Goal: Task Accomplishment & Management: Manage account settings

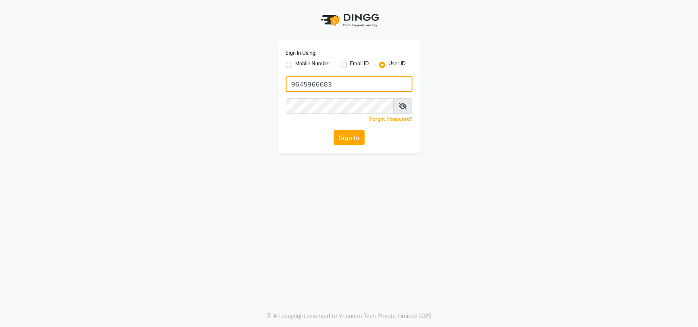
click at [341, 78] on input "9645966683" at bounding box center [349, 84] width 127 height 16
type input "[PERSON_NAME]"
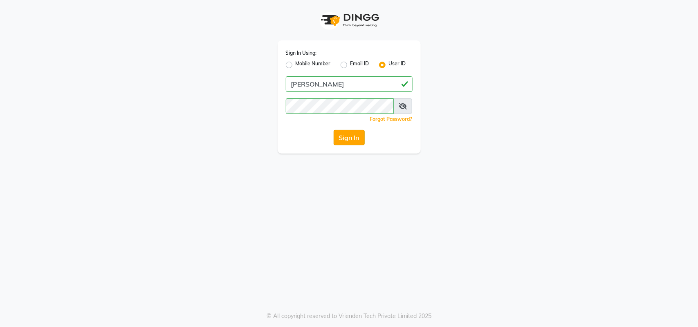
click at [340, 142] on button "Sign In" at bounding box center [349, 138] width 31 height 16
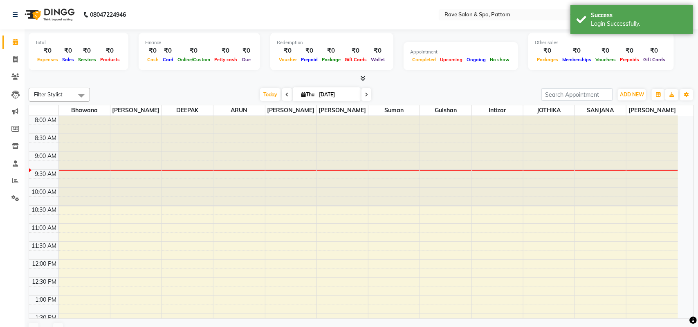
select select "en"
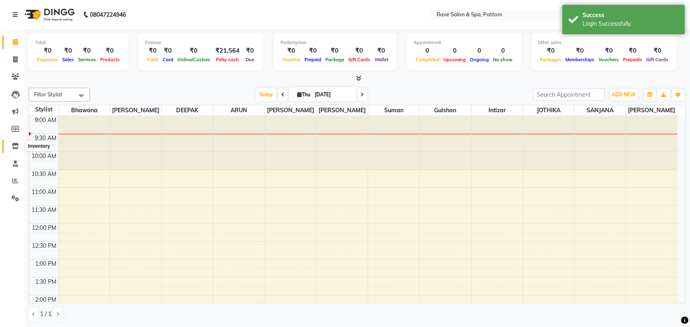
click at [15, 146] on icon at bounding box center [15, 146] width 7 height 6
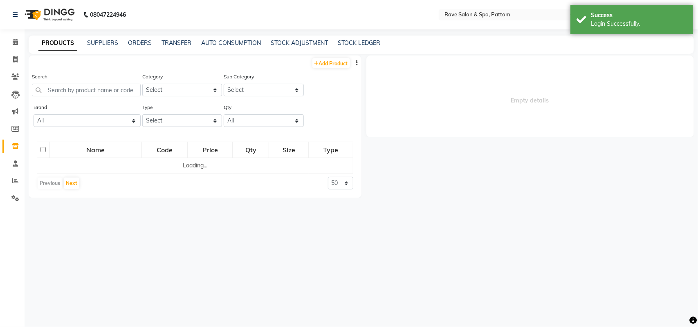
select select
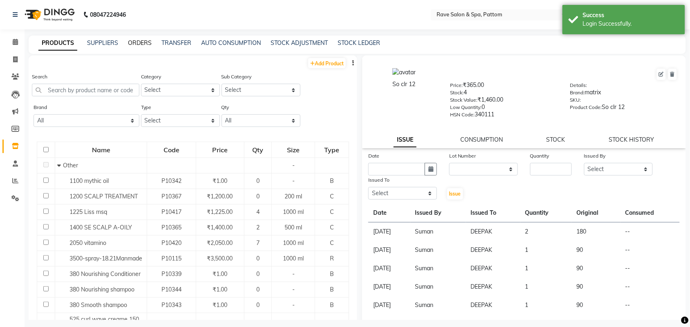
click at [131, 41] on link "ORDERS" at bounding box center [140, 42] width 24 height 7
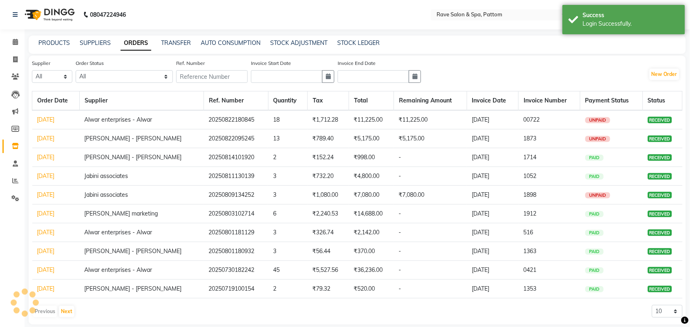
click at [303, 63] on div "Invoice Start Date" at bounding box center [292, 71] width 83 height 24
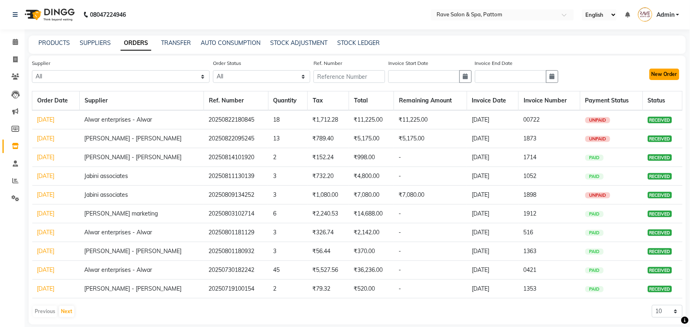
click at [664, 78] on button "New Order" at bounding box center [665, 74] width 30 height 11
select select "true"
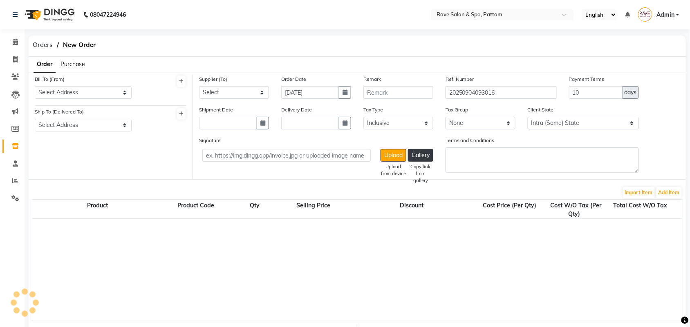
select select "1272"
click at [76, 61] on span "Purchase" at bounding box center [73, 64] width 25 height 7
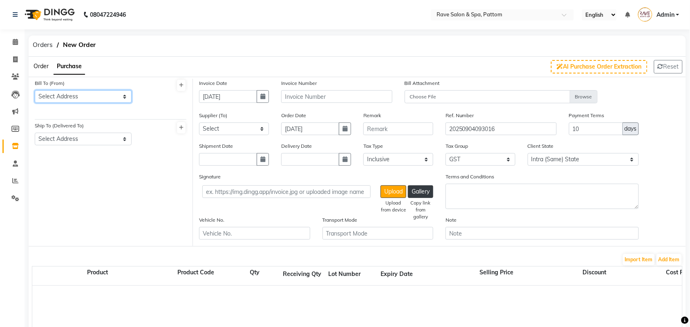
click at [73, 91] on select "Select Address Rave salon & spa pattom" at bounding box center [83, 96] width 97 height 13
select select "167"
click at [35, 90] on select "Select Address Rave salon & spa pattom" at bounding box center [83, 96] width 97 height 13
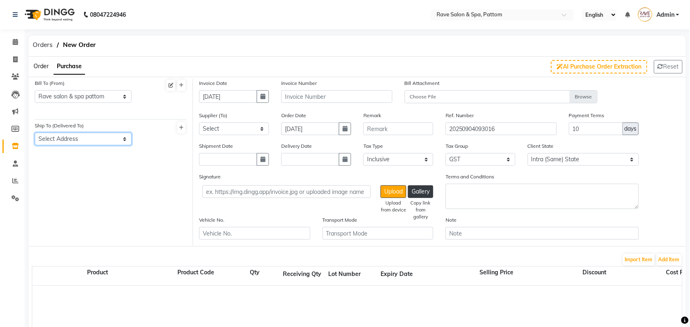
click at [71, 144] on select "Select Address Rave salon&spa pattom" at bounding box center [83, 139] width 97 height 13
select select "168"
click at [35, 133] on select "Select Address Rave salon&spa pattom" at bounding box center [83, 139] width 97 height 13
click at [255, 97] on input "[DATE]" at bounding box center [228, 96] width 58 height 13
select select "9"
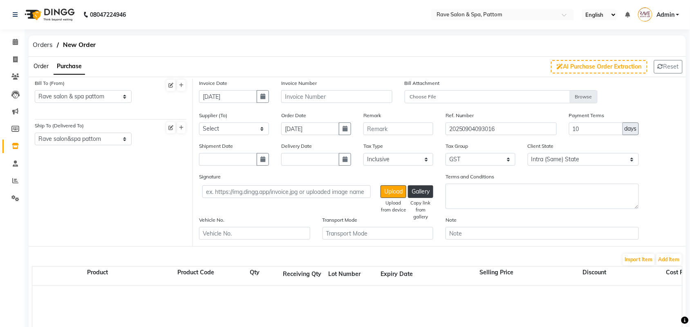
select select "2025"
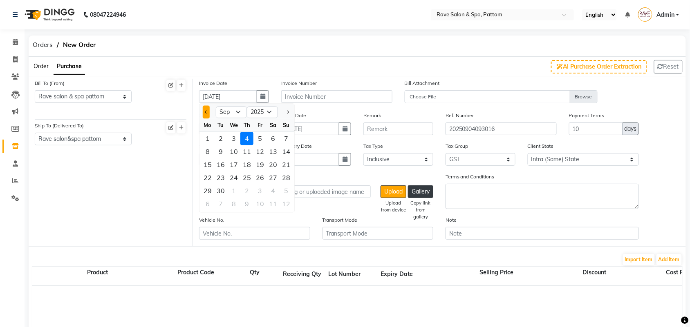
click at [207, 111] on span "Previous month" at bounding box center [206, 112] width 3 height 3
select select "8"
click at [258, 176] on div "22" at bounding box center [259, 178] width 13 height 13
type input "[DATE]"
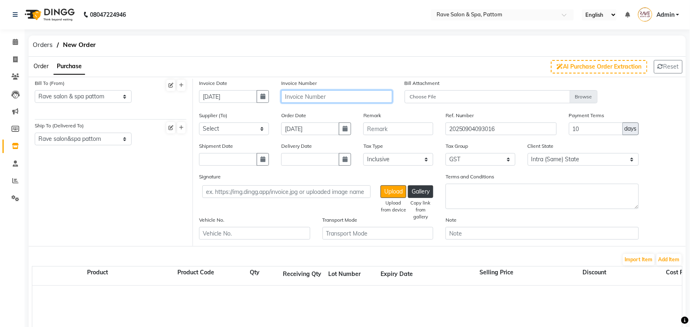
click at [350, 93] on input "text" at bounding box center [336, 96] width 111 height 13
type input "0740"
click at [343, 129] on icon "button" at bounding box center [345, 129] width 5 height 6
select select "9"
select select "2025"
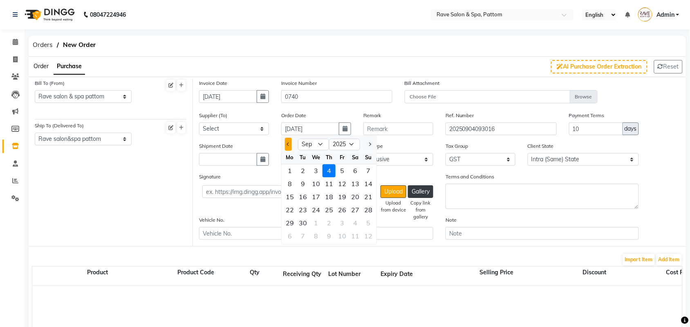
click at [289, 143] on span "Previous month" at bounding box center [288, 144] width 3 height 3
select select "8"
click at [341, 208] on div "22" at bounding box center [342, 210] width 13 height 13
type input "[DATE]"
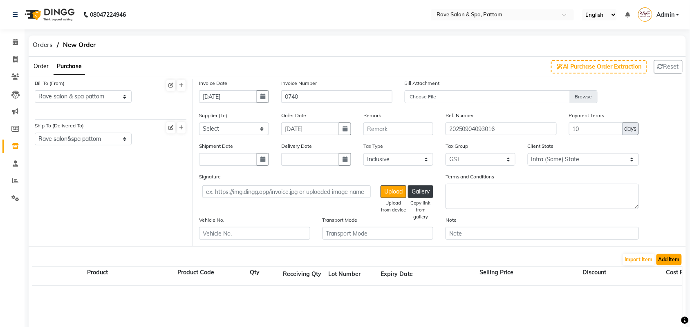
click at [677, 258] on button "Add Item" at bounding box center [669, 259] width 25 height 11
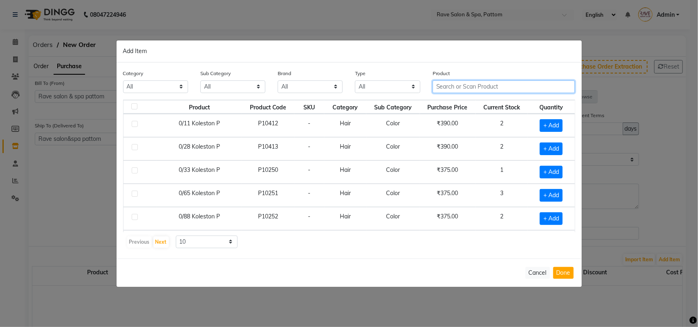
click at [472, 88] on input "text" at bounding box center [504, 87] width 143 height 13
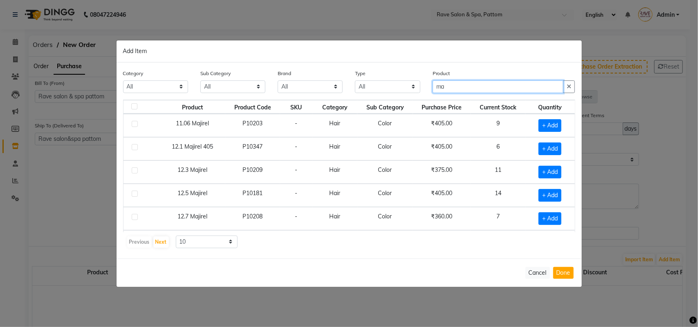
type input "m"
type input "[PERSON_NAME] red"
drag, startPoint x: 464, startPoint y: 89, endPoint x: 397, endPoint y: 91, distance: 67.9
click at [397, 91] on div "Category All Hair Skin Makeup Personal Care Appliances [PERSON_NAME] Waxing Dis…" at bounding box center [349, 84] width 464 height 31
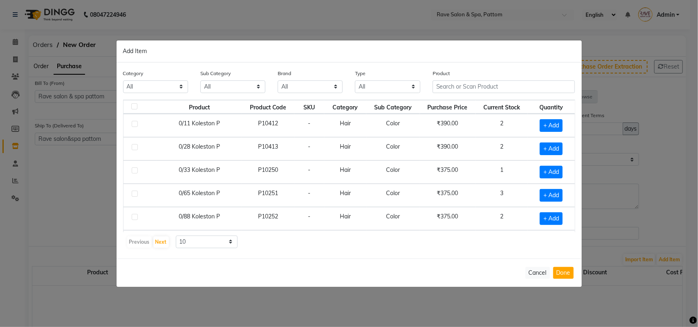
click at [156, 30] on ngb-modal-window "Add Item Category All Hair Skin Makeup Personal Care Appliances [PERSON_NAME] W…" at bounding box center [349, 163] width 698 height 327
click at [538, 269] on button "Cancel" at bounding box center [537, 273] width 25 height 12
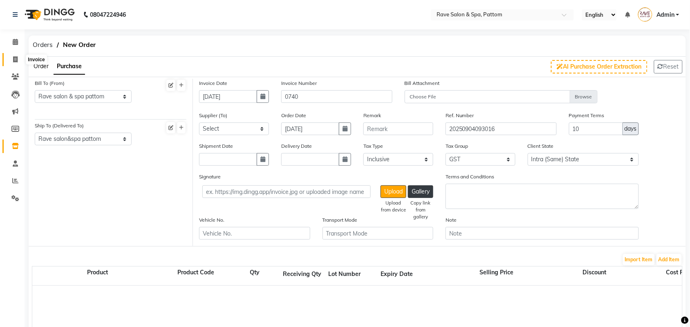
click at [14, 56] on icon at bounding box center [15, 59] width 4 height 6
select select "service"
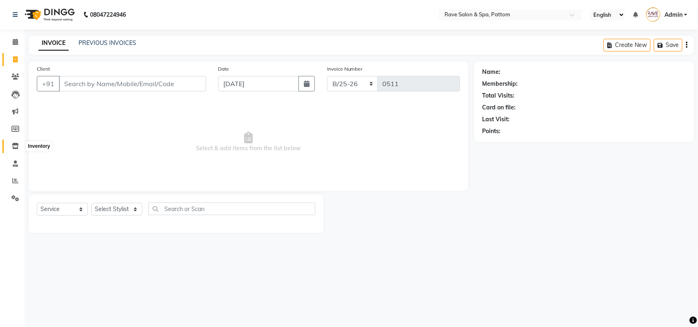
click at [12, 145] on icon at bounding box center [15, 146] width 7 height 6
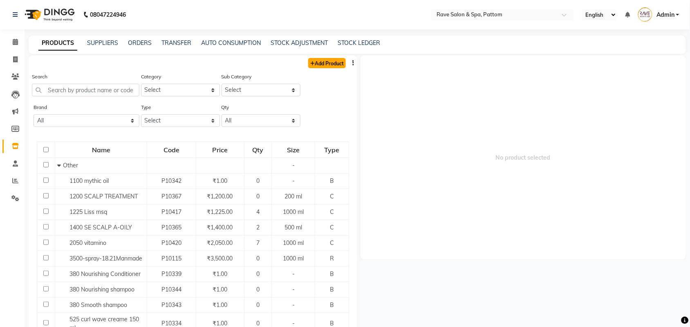
click at [319, 67] on link "Add Product" at bounding box center [327, 63] width 38 height 10
select select "true"
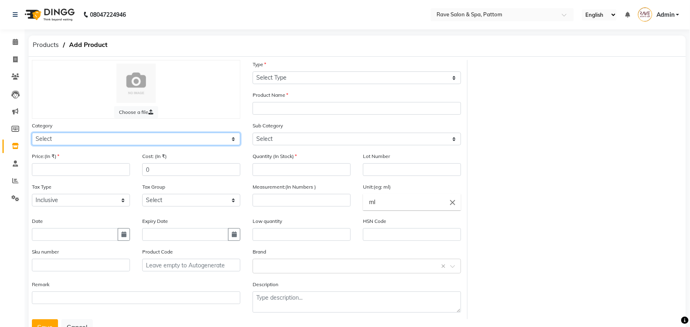
click at [92, 139] on select "Select Hair Skin Makeup Personal Care Appliances [PERSON_NAME] Waxing Disposabl…" at bounding box center [136, 139] width 208 height 13
select select "1100"
click at [32, 133] on select "Select Hair Skin Makeup Personal Care Appliances [PERSON_NAME] Waxing Disposabl…" at bounding box center [136, 139] width 208 height 13
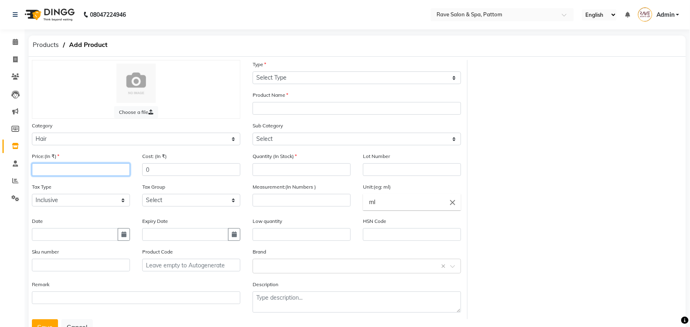
click at [61, 169] on input "number" at bounding box center [81, 170] width 98 height 13
type input "470.00"
drag, startPoint x: 170, startPoint y: 174, endPoint x: 113, endPoint y: 169, distance: 57.9
click at [132, 174] on div "Price:(In ₹) 470.00 Cost: (In ₹) 0" at bounding box center [136, 167] width 221 height 31
type input "393.31"
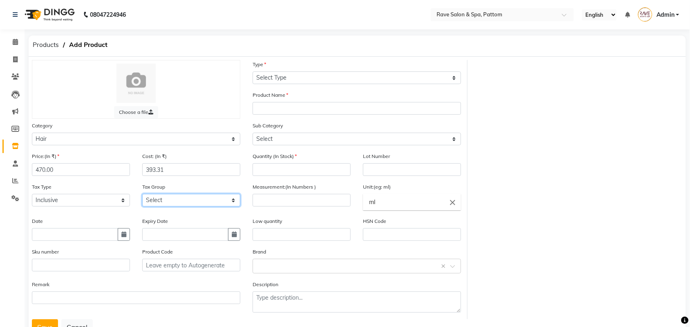
click at [203, 195] on select "Select GST" at bounding box center [191, 200] width 98 height 13
select select "1272"
click at [142, 194] on select "Select GST" at bounding box center [191, 200] width 98 height 13
click at [236, 232] on icon "button" at bounding box center [234, 235] width 5 height 6
select select "9"
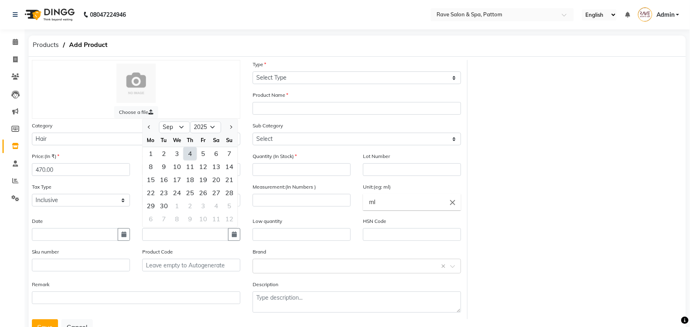
click at [226, 123] on div at bounding box center [229, 127] width 16 height 13
click at [209, 125] on select "2015 2016 2017 2018 2019 2020 2021 2022 2023 2024 2025 2026 2027 2028 2029 2030…" at bounding box center [205, 127] width 31 height 12
select select "2028"
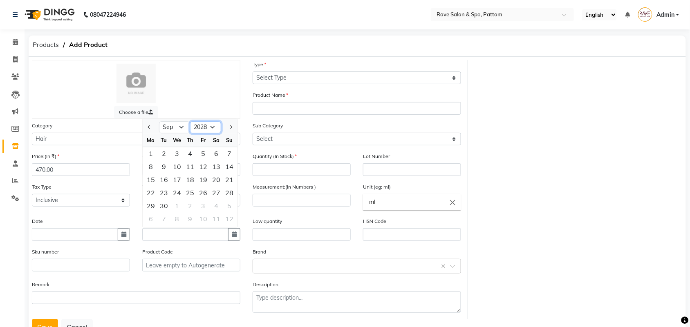
click at [190, 121] on select "2015 2016 2017 2018 2019 2020 2021 2022 2023 2024 2025 2026 2027 2028 2029 2030…" at bounding box center [205, 127] width 31 height 12
click at [201, 266] on input "text" at bounding box center [191, 265] width 98 height 13
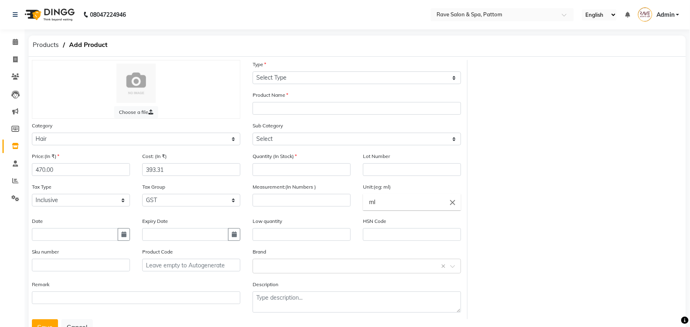
click at [228, 229] on button "button" at bounding box center [234, 235] width 12 height 13
select select "9"
select select "2025"
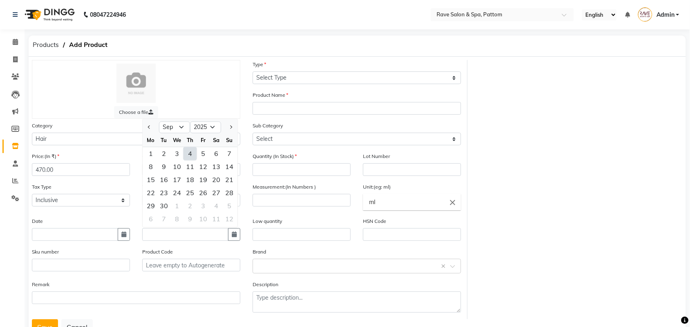
type input "[DATE]"
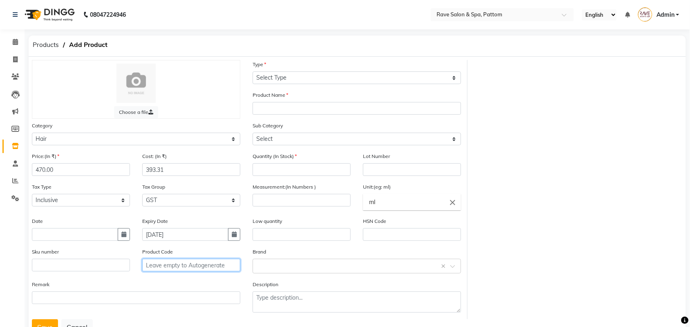
click at [201, 266] on input "text" at bounding box center [191, 265] width 98 height 13
type input "[PERSON_NAME] red"
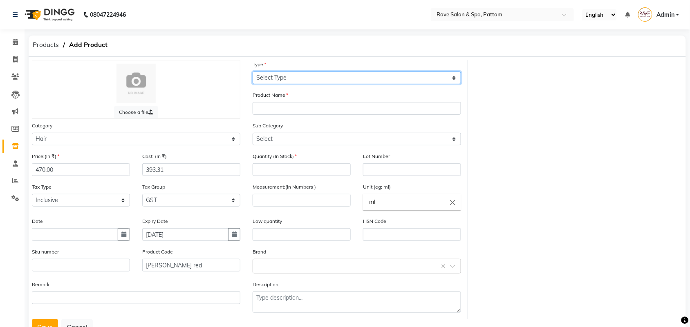
drag, startPoint x: 273, startPoint y: 78, endPoint x: 272, endPoint y: 84, distance: 5.8
click at [273, 78] on select "Select Type Both Retail Consumable" at bounding box center [357, 78] width 208 height 13
select select "C"
click at [253, 72] on select "Select Type Both Retail Consumable" at bounding box center [357, 78] width 208 height 13
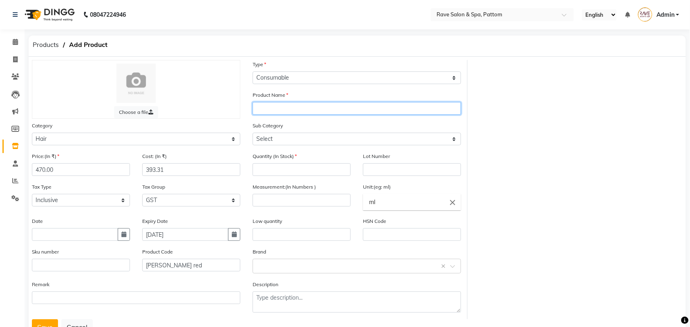
click at [282, 105] on input "text" at bounding box center [357, 108] width 208 height 13
type input "[PERSON_NAME] red"
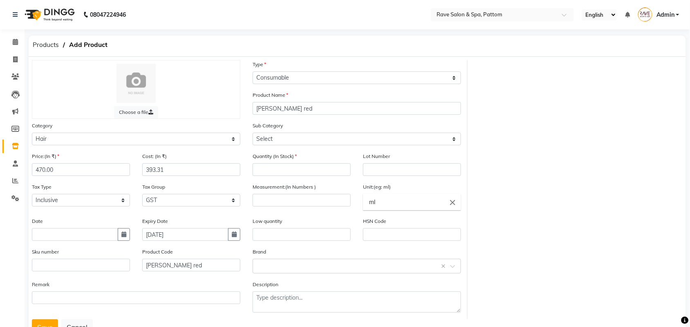
click at [287, 146] on div "Sub Category Select Shampoo Conditioner Cream Mask Oil Serum Color Appliances T…" at bounding box center [357, 136] width 221 height 31
click at [284, 136] on select "Select Shampoo Conditioner Cream Mask Oil Serum Color Appliances Treatment Styl…" at bounding box center [357, 139] width 208 height 13
select select "1107"
click at [253, 133] on select "Select Shampoo Conditioner Cream Mask Oil Serum Color Appliances Treatment Styl…" at bounding box center [357, 139] width 208 height 13
click at [272, 104] on input "[PERSON_NAME] red" at bounding box center [357, 108] width 208 height 13
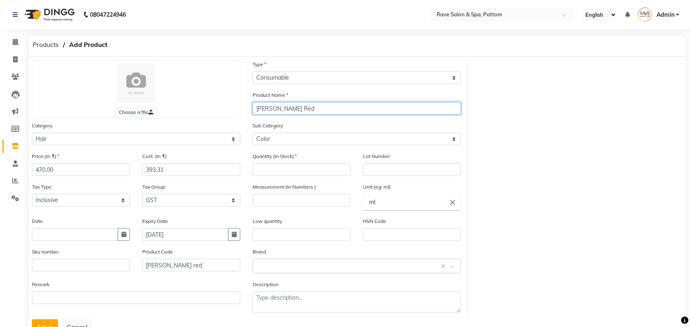
type input "[PERSON_NAME] Red"
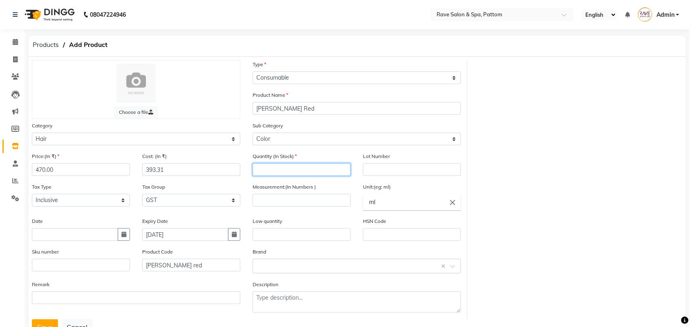
click at [307, 164] on input "number" at bounding box center [302, 170] width 98 height 13
type input "0"
click at [281, 199] on input "number" at bounding box center [302, 200] width 98 height 13
type input "50"
click at [286, 229] on input "text" at bounding box center [302, 235] width 98 height 13
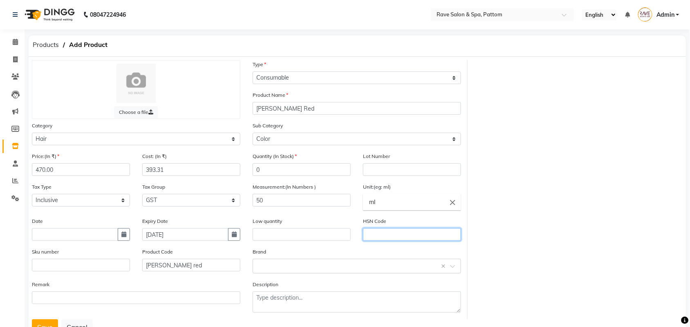
click at [433, 231] on input "text" at bounding box center [412, 235] width 98 height 13
type input "33059040"
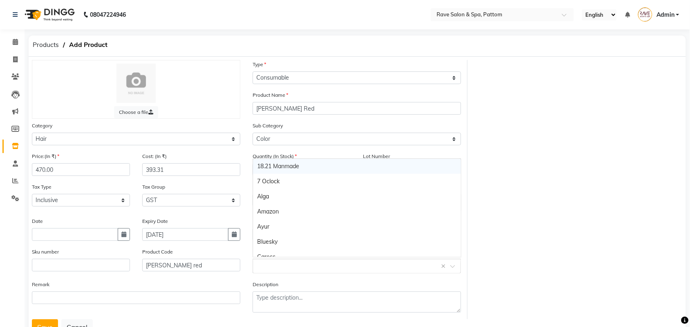
click at [338, 268] on input "text" at bounding box center [348, 266] width 183 height 9
click at [338, 267] on input "text" at bounding box center [348, 266] width 183 height 9
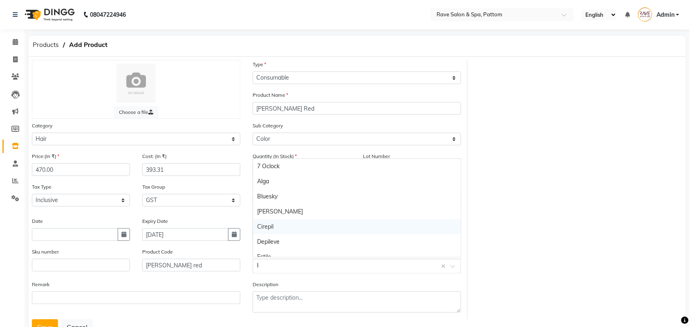
type input "lo"
click at [291, 234] on div "Loreal" at bounding box center [357, 234] width 208 height 15
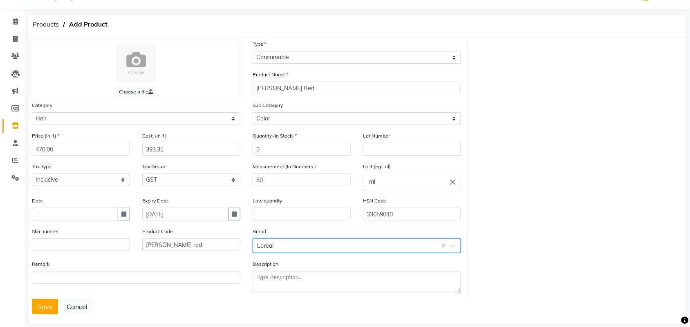
scroll to position [29, 0]
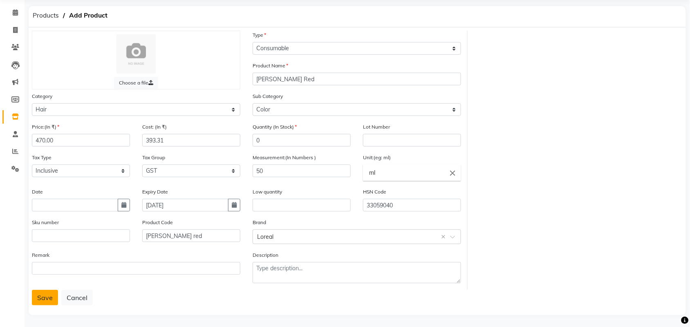
click at [37, 298] on button "Save" at bounding box center [45, 298] width 26 height 16
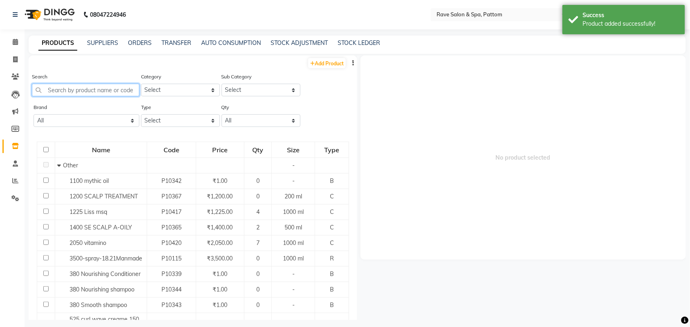
click at [92, 85] on input "text" at bounding box center [86, 90] width 108 height 13
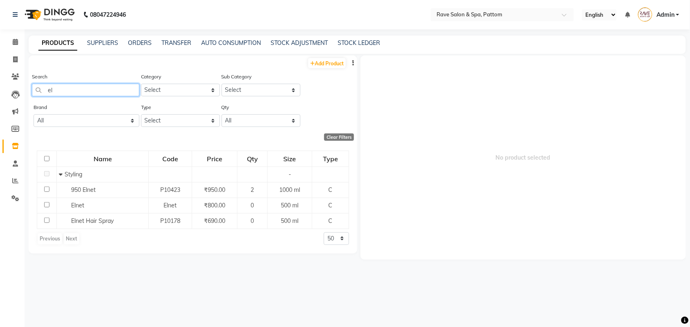
type input "e"
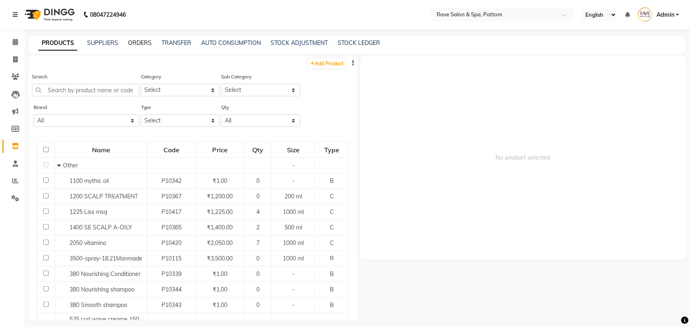
click at [150, 41] on link "ORDERS" at bounding box center [140, 42] width 24 height 7
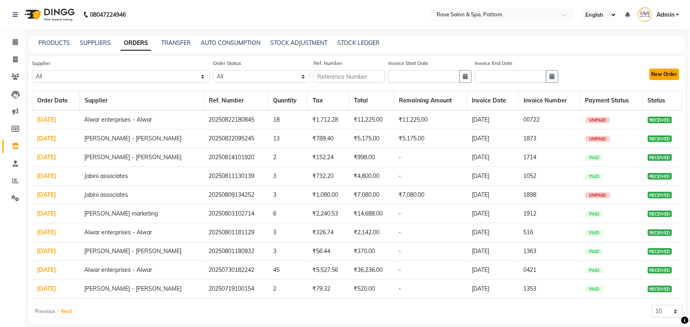
click at [663, 71] on button "New Order" at bounding box center [665, 74] width 30 height 11
select select "true"
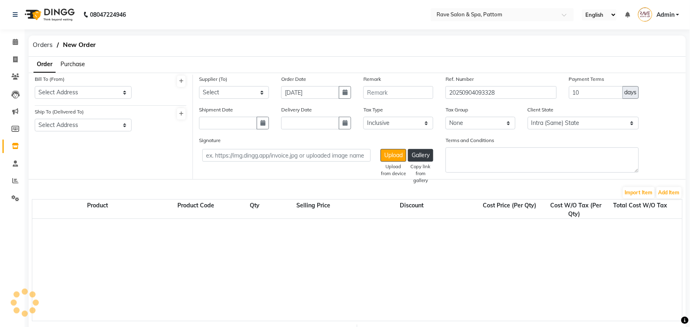
select select "1272"
click at [74, 66] on span "Purchase" at bounding box center [73, 64] width 25 height 7
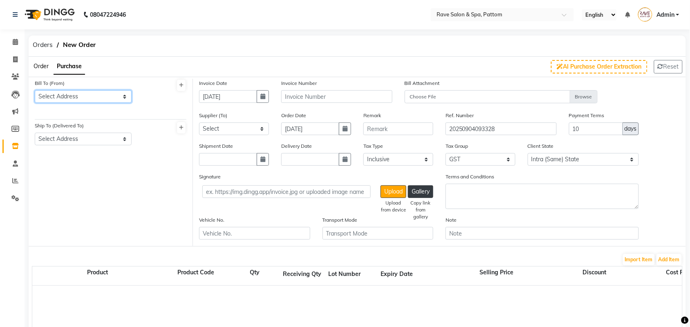
click at [68, 94] on select "Select Address Rave salon & spa pattom" at bounding box center [83, 96] width 97 height 13
select select "167"
click at [35, 90] on select "Select Address Rave salon & spa pattom" at bounding box center [83, 96] width 97 height 13
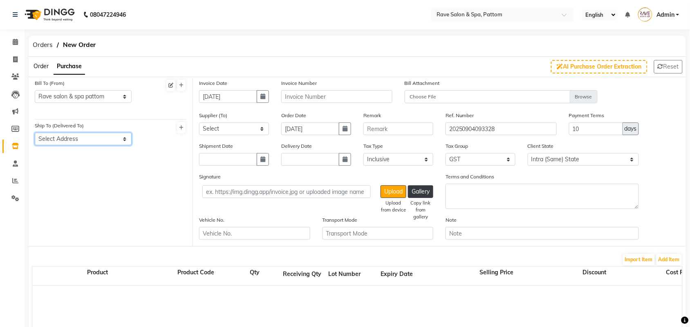
drag, startPoint x: 66, startPoint y: 134, endPoint x: 64, endPoint y: 140, distance: 6.1
click at [66, 134] on select "Select Address Rave salon&spa pattom" at bounding box center [83, 139] width 97 height 13
select select "168"
click at [35, 133] on select "Select Address Rave salon&spa pattom" at bounding box center [83, 139] width 97 height 13
click at [266, 95] on button "button" at bounding box center [263, 96] width 12 height 13
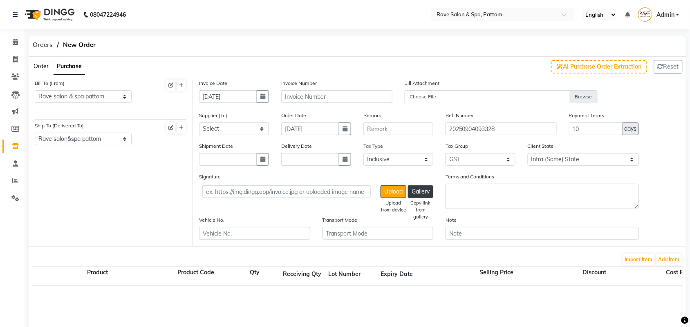
select select "9"
select select "2025"
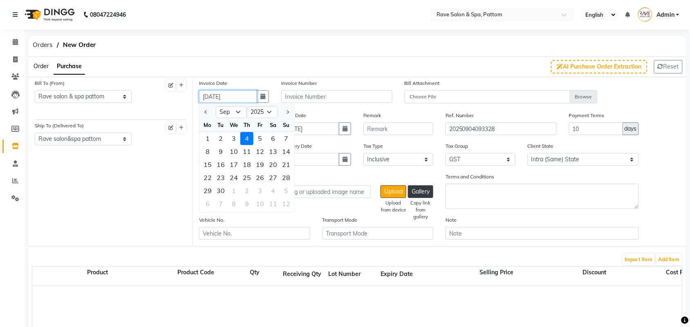
click at [223, 93] on input "[DATE]" at bounding box center [228, 96] width 58 height 13
click at [226, 112] on select "Jan Feb Mar Apr May Jun [DATE] Aug Sep Oct Nov Dec" at bounding box center [231, 112] width 31 height 12
select select "8"
click at [216, 106] on select "Jan Feb Mar Apr May Jun [DATE] Aug Sep Oct Nov Dec" at bounding box center [231, 112] width 31 height 12
click at [258, 179] on div "22" at bounding box center [259, 178] width 13 height 13
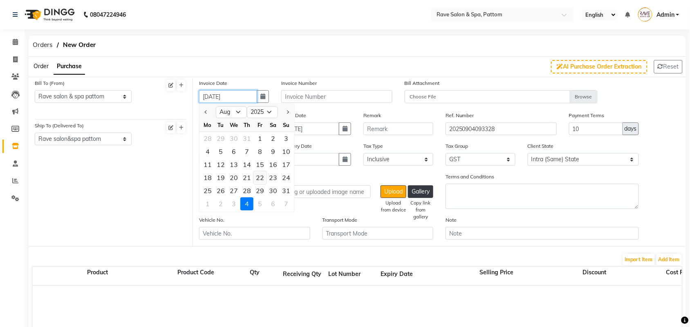
type input "[DATE]"
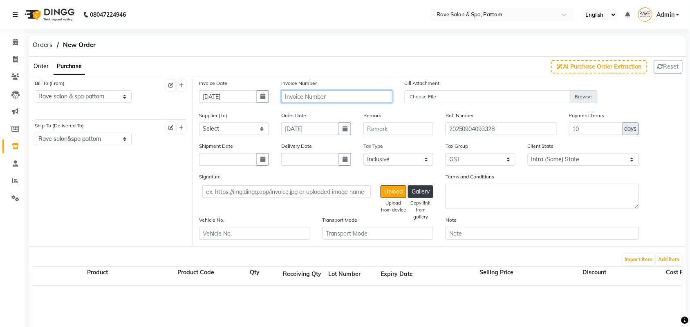
click at [309, 92] on input "text" at bounding box center [336, 96] width 111 height 13
type input "0740"
click at [234, 126] on select "Select ajith plastics [PERSON_NAME] marketing NA paul &co Kosca distributors Mi…" at bounding box center [234, 129] width 70 height 13
select select "3206"
click at [199, 123] on select "Select ajith plastics [PERSON_NAME] marketing NA paul &co Kosca distributors Mi…" at bounding box center [234, 129] width 70 height 13
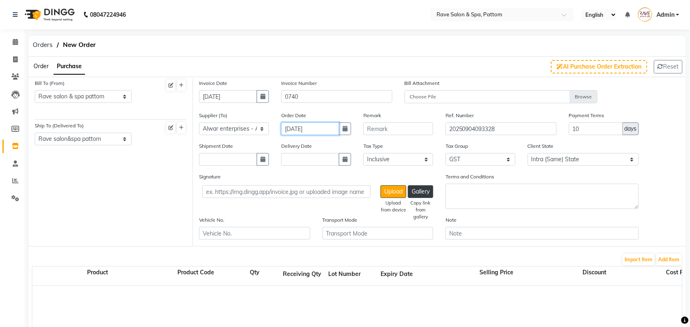
click at [311, 132] on input "[DATE]" at bounding box center [310, 129] width 58 height 13
select select "9"
select select "2025"
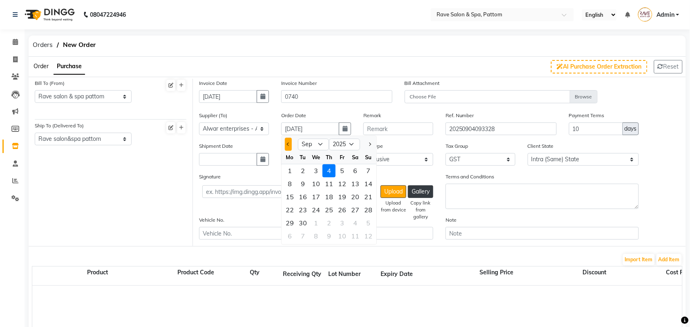
click at [285, 143] on button "Previous month" at bounding box center [288, 144] width 7 height 13
select select "8"
click at [310, 143] on select "Jan Feb Mar Apr May Jun [DATE] Aug Sep Oct Nov Dec" at bounding box center [313, 145] width 31 height 12
click at [298, 139] on select "Jan Feb Mar Apr May Jun [DATE] Aug Sep Oct Nov Dec" at bounding box center [313, 145] width 31 height 12
click at [340, 209] on div "22" at bounding box center [342, 210] width 13 height 13
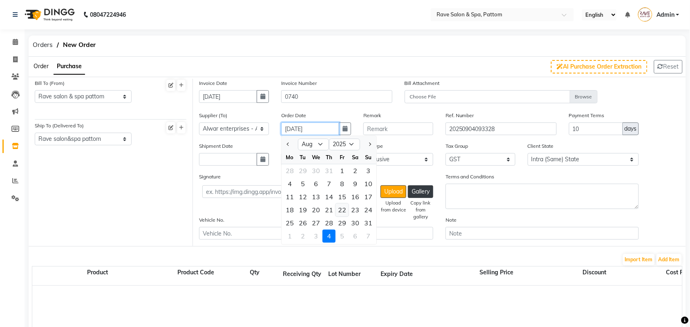
type input "[DATE]"
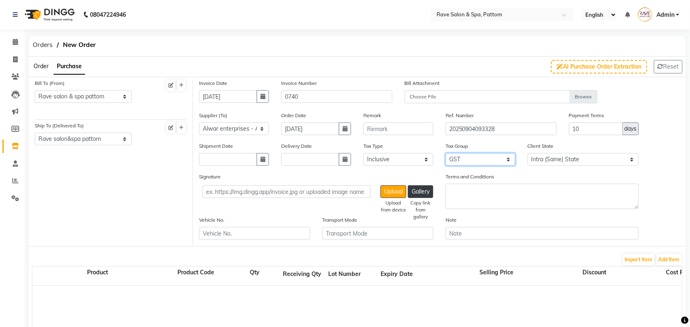
click at [477, 164] on select "None GST" at bounding box center [481, 159] width 70 height 13
click at [664, 260] on button "Add Item" at bounding box center [669, 259] width 25 height 11
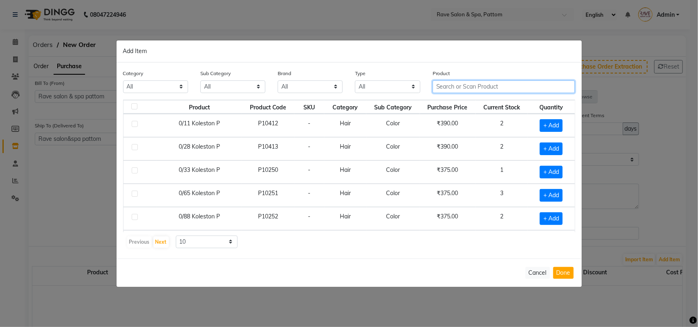
click at [461, 90] on input "text" at bounding box center [504, 87] width 143 height 13
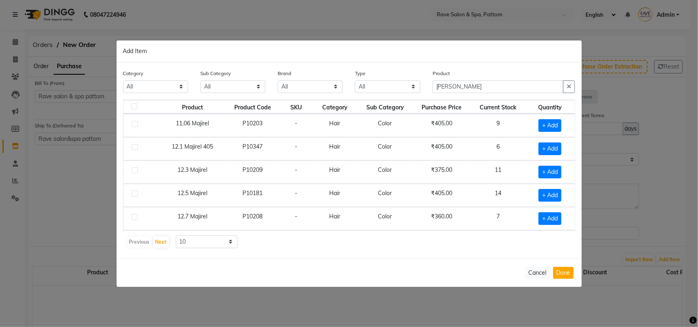
drag, startPoint x: 416, startPoint y: 36, endPoint x: 382, endPoint y: 23, distance: 36.0
click at [382, 23] on ngb-modal-window "Add Item Category All Hair Skin Makeup Personal Care Appliances [PERSON_NAME] W…" at bounding box center [349, 163] width 698 height 327
click at [454, 87] on input "[PERSON_NAME]" at bounding box center [498, 87] width 131 height 13
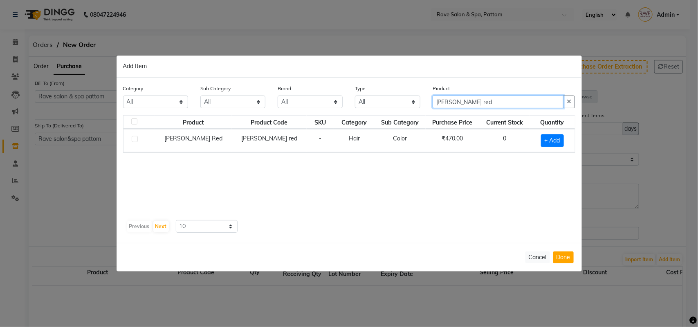
type input "[PERSON_NAME] red"
click at [132, 141] on label at bounding box center [135, 139] width 6 height 6
click at [132, 141] on input "checkbox" at bounding box center [134, 139] width 5 height 5
checkbox input "true"
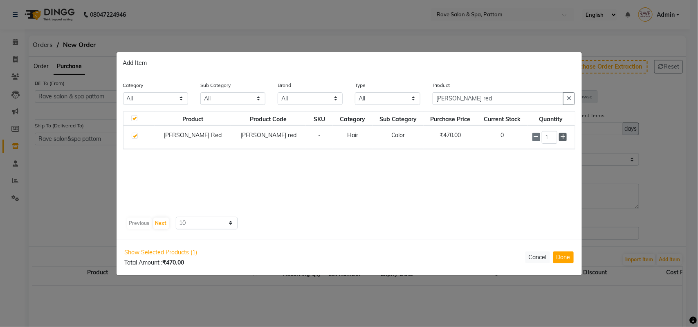
click at [561, 137] on icon at bounding box center [562, 137] width 5 height 6
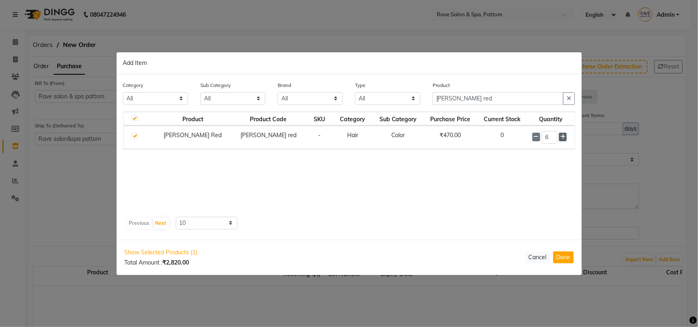
click at [561, 137] on icon at bounding box center [562, 137] width 5 height 6
type input "8"
click at [558, 257] on button "Done" at bounding box center [563, 258] width 20 height 12
select select "1272"
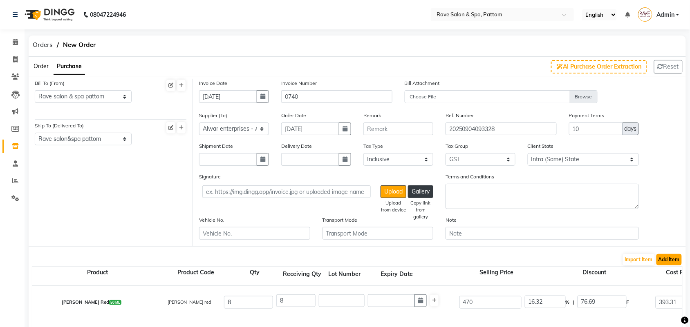
click at [670, 258] on button "Add Item" at bounding box center [669, 259] width 25 height 11
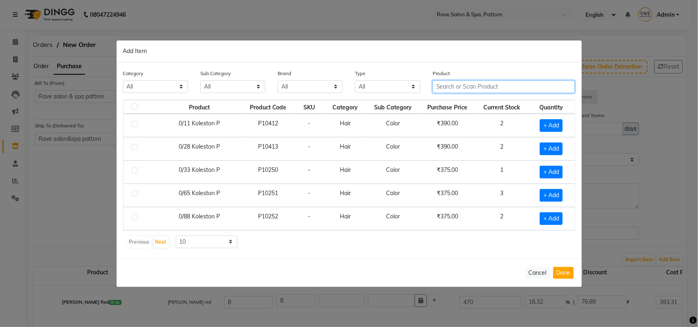
click at [494, 84] on input "text" at bounding box center [504, 87] width 143 height 13
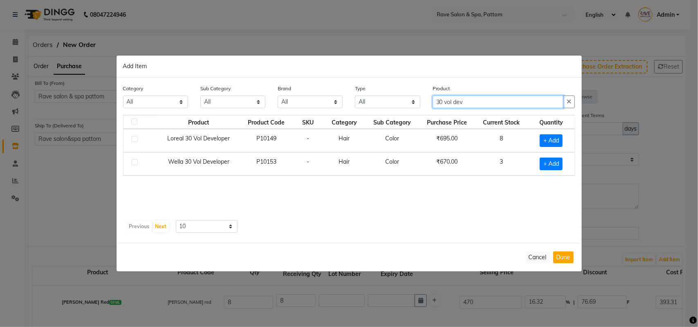
type input "30 vol dev"
click at [135, 140] on label at bounding box center [135, 139] width 6 height 6
click at [135, 140] on input "checkbox" at bounding box center [134, 139] width 5 height 5
checkbox input "true"
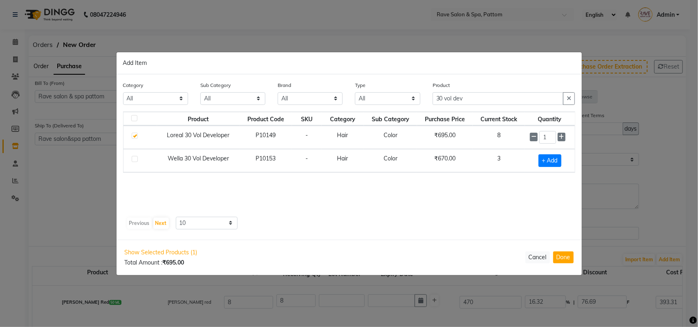
click at [565, 139] on div "1" at bounding box center [550, 137] width 40 height 13
click at [563, 134] on icon at bounding box center [561, 137] width 5 height 6
type input "2"
drag, startPoint x: 507, startPoint y: 99, endPoint x: 280, endPoint y: 119, distance: 227.7
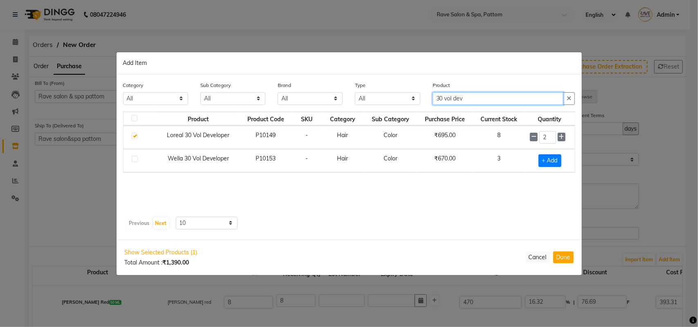
click at [322, 119] on div "Category All Hair Skin Makeup Personal Care Appliances [PERSON_NAME] Waxing Dis…" at bounding box center [349, 157] width 465 height 166
click at [283, 119] on tr "Product Product Code SKU Category Sub Category Purchase Price Current Stock Qua…" at bounding box center [348, 119] width 451 height 14
click at [463, 92] on input "30 vol dev" at bounding box center [498, 98] width 131 height 13
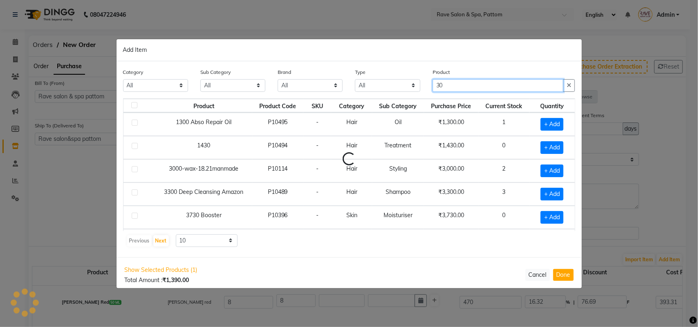
type input "3"
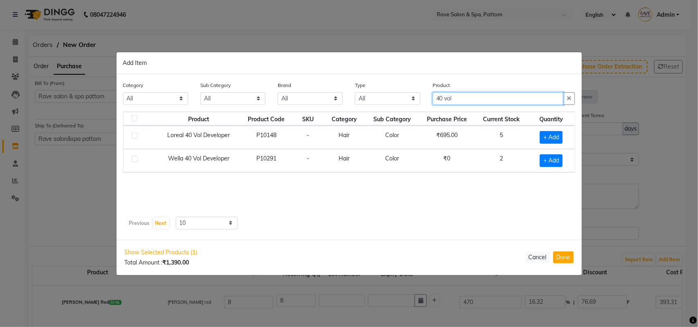
type input "40 vol"
click at [135, 136] on label at bounding box center [135, 136] width 6 height 6
click at [135, 136] on input "checkbox" at bounding box center [134, 136] width 5 height 5
checkbox input "true"
drag, startPoint x: 513, startPoint y: 104, endPoint x: 391, endPoint y: 104, distance: 122.6
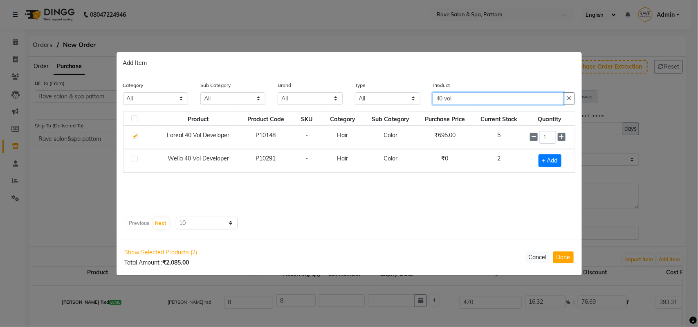
click at [391, 104] on div "Category All Hair Skin Makeup Personal Care Appliances [PERSON_NAME] Waxing Dis…" at bounding box center [349, 96] width 464 height 31
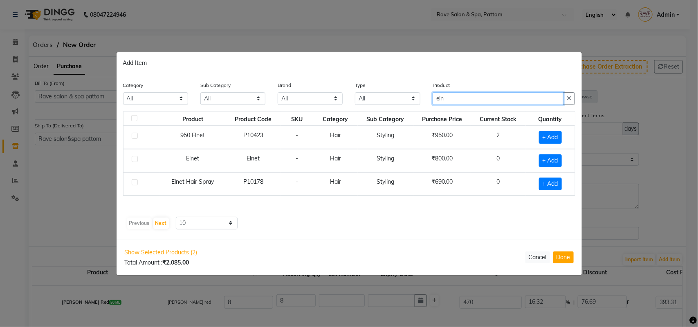
type input "eln"
click at [137, 136] on label at bounding box center [135, 136] width 6 height 6
click at [137, 136] on input "checkbox" at bounding box center [134, 136] width 5 height 5
checkbox input "true"
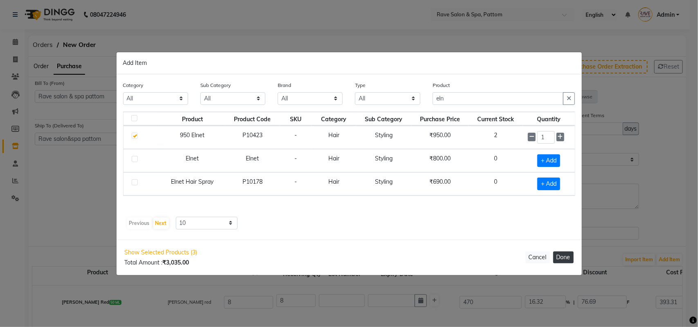
click at [563, 259] on button "Done" at bounding box center [563, 258] width 20 height 12
select select "1272"
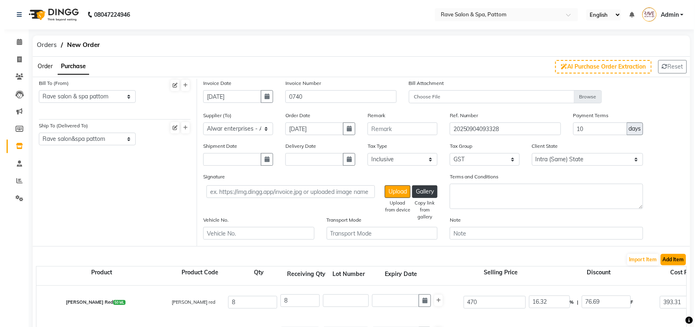
scroll to position [153, 0]
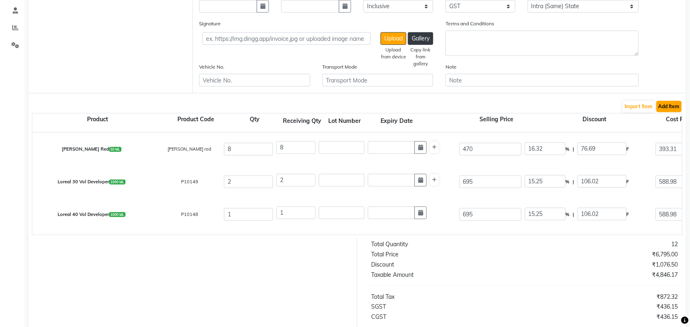
click at [666, 102] on button "Add Item" at bounding box center [669, 106] width 25 height 11
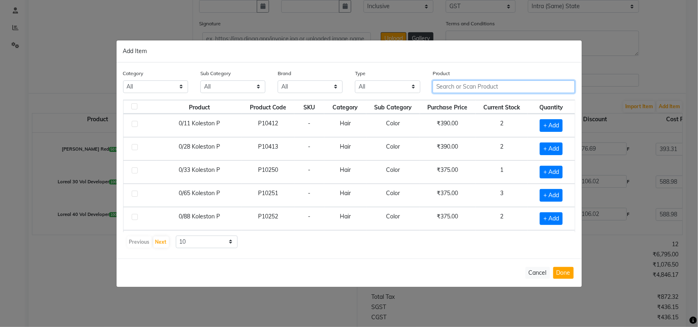
click at [491, 90] on input "text" at bounding box center [504, 87] width 143 height 13
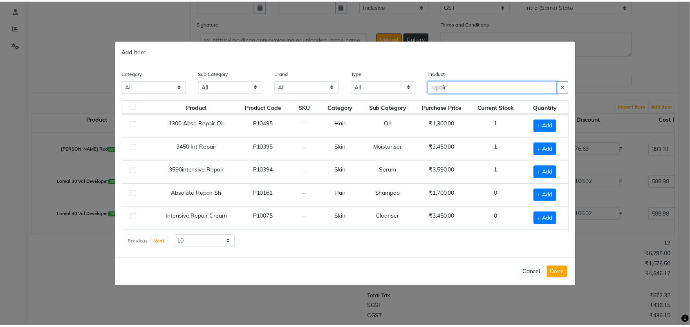
scroll to position [47, 0]
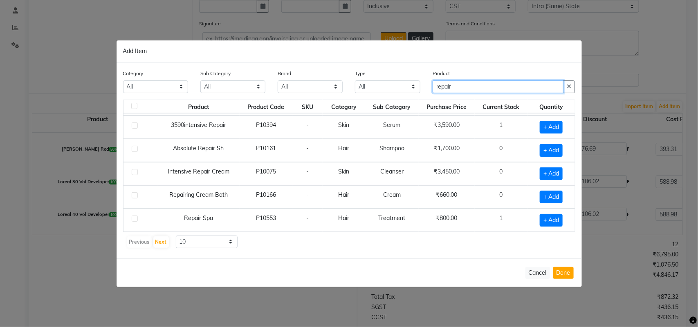
type input "repair"
click at [135, 194] on label at bounding box center [135, 196] width 6 height 6
click at [135, 194] on input "checkbox" at bounding box center [134, 195] width 5 height 5
checkbox input "true"
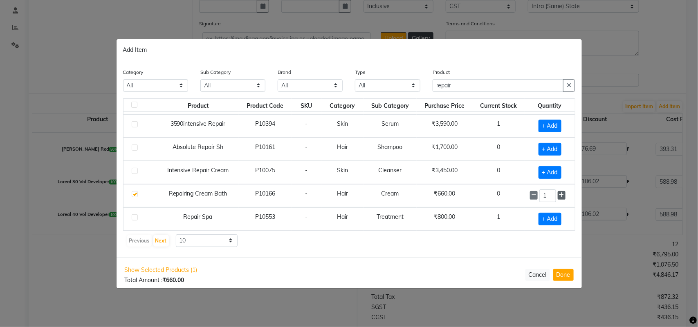
click at [559, 193] on icon at bounding box center [561, 196] width 5 height 6
type input "3"
click at [563, 276] on button "Done" at bounding box center [563, 275] width 20 height 12
select select "1272"
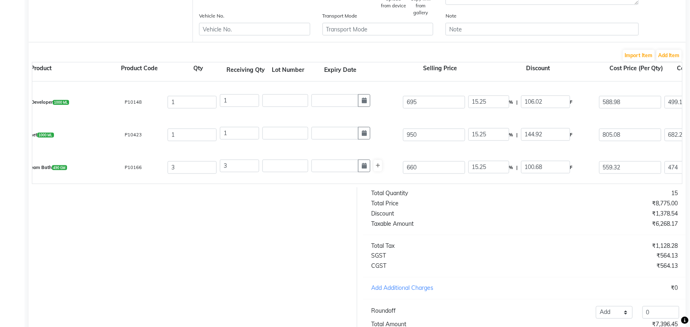
scroll to position [0, 0]
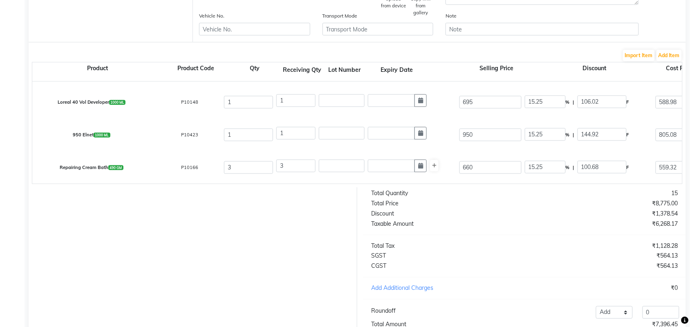
click at [113, 199] on div at bounding box center [189, 265] width 335 height 155
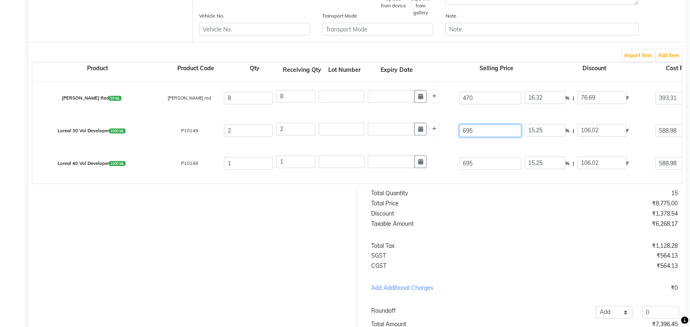
drag, startPoint x: 482, startPoint y: 130, endPoint x: 416, endPoint y: 139, distance: 66.9
click at [416, 139] on div "Loreal 30 Vol Developer 1000 ML P10149 2 2 695 15.25 % | 106.02 F 588.98 499.14…" at bounding box center [682, 130] width 1312 height 33
type input "8"
type input "1325.25"
type input "80"
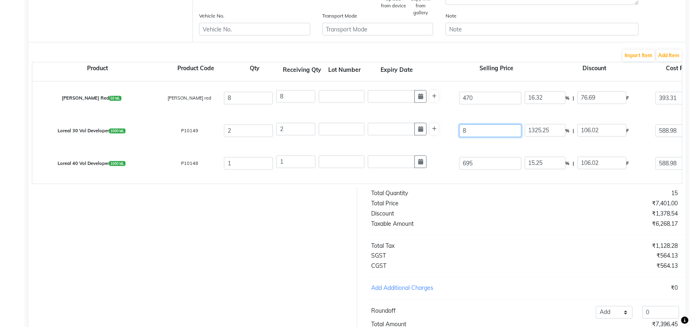
type input "132.53"
type input "800"
type input "13.25"
type input "800"
type input "26.38"
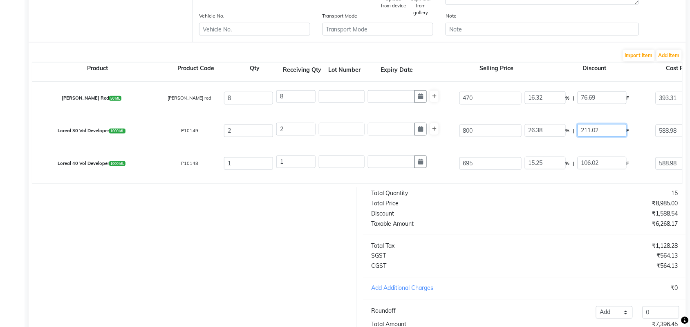
type input "211.04"
type input "588.96"
type input "499.12"
type input "998.24"
type input "179.68"
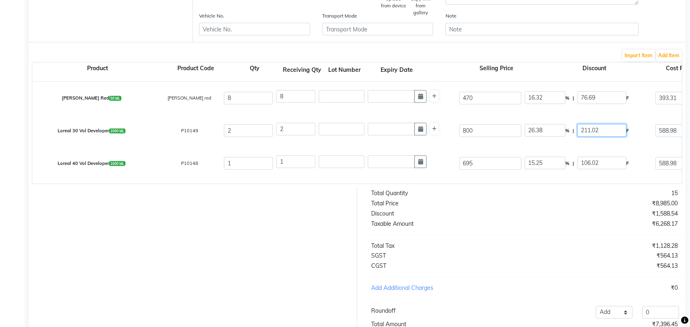
type input "1177.92"
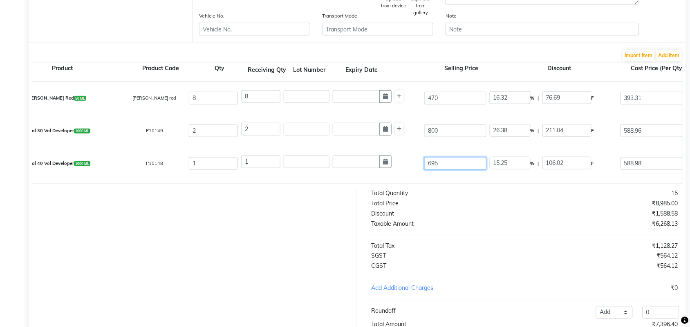
click at [451, 159] on input "695" at bounding box center [455, 163] width 62 height 13
type input "69"
type input "153.65"
type input "6"
type input "1767"
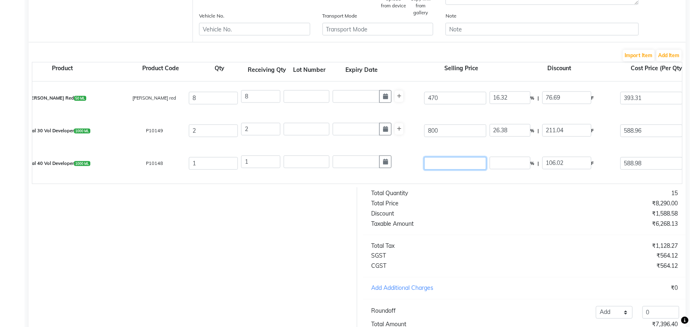
type input "8"
type input "1325.25"
type input "80"
type input "132.53"
type input "800"
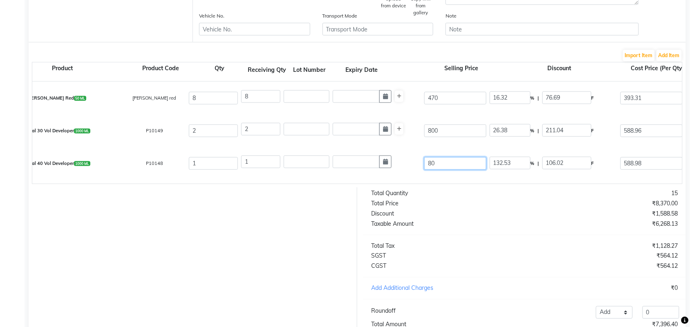
type input "13.25"
type input "800"
type input "26.38"
type input "211.04"
type input "588.96"
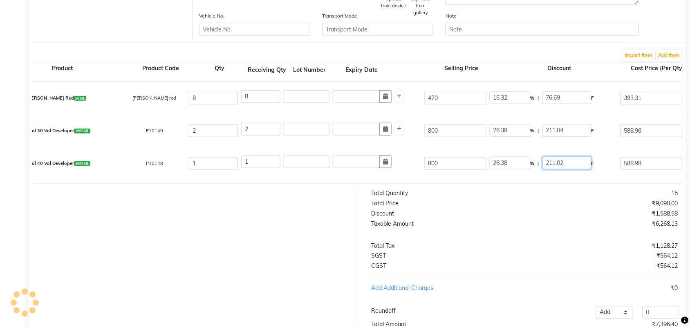
type input "499.12"
type input "89.84"
type input "588.96"
type input "499"
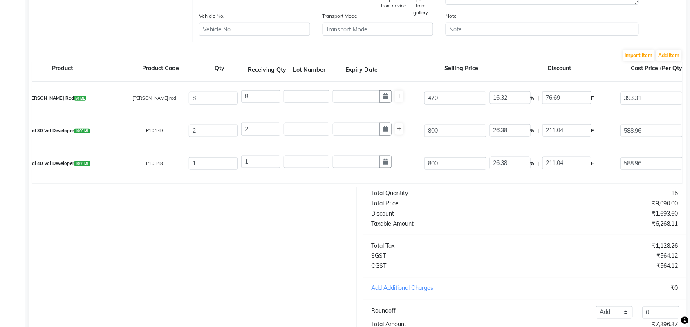
type input "499"
type input "588.84"
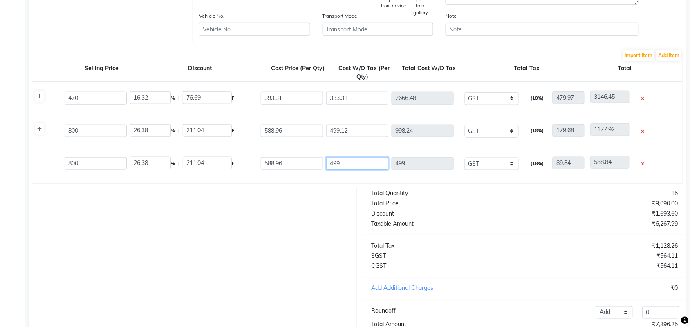
type input "498"
type input "587.84"
type input "497"
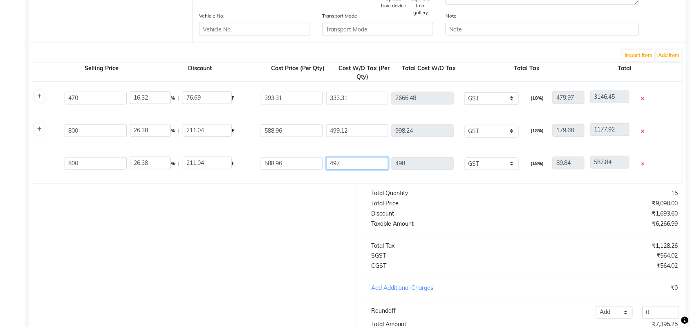
type input "586.84"
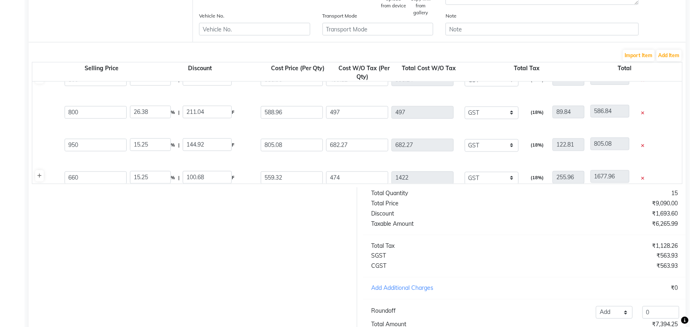
type input "26.69"
type input "213.54"
type input "586.46"
type input "89.46"
type input "586.46"
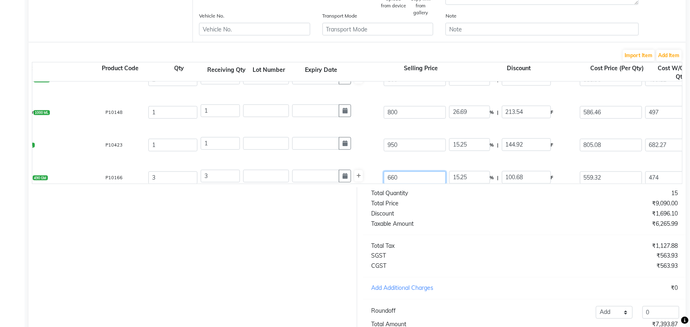
scroll to position [61, 0]
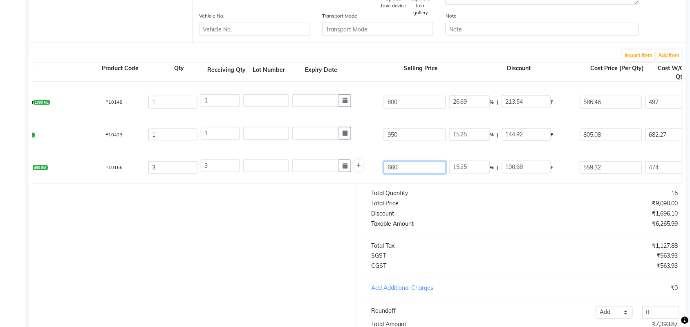
drag, startPoint x: 409, startPoint y: 177, endPoint x: 316, endPoint y: 179, distance: 93.2
click at [316, 179] on div "Repairing Cream Bath 490 GM P10166 3 3 660 15.25 % | 100.68 F 559.32 474 1422 N…" at bounding box center [607, 167] width 1312 height 33
type input "8"
type input "1258.5"
type input "80"
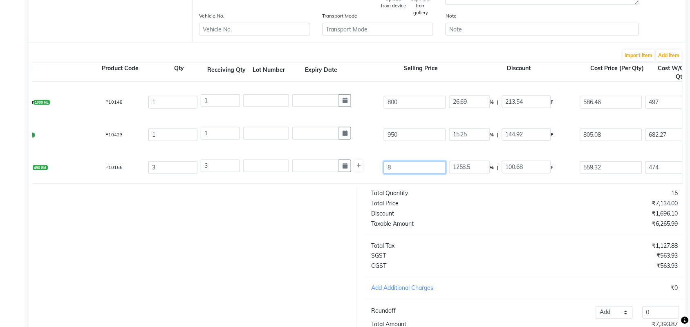
type input "125.85"
type input "800"
type input "12.59"
type input "800"
type input "30.09"
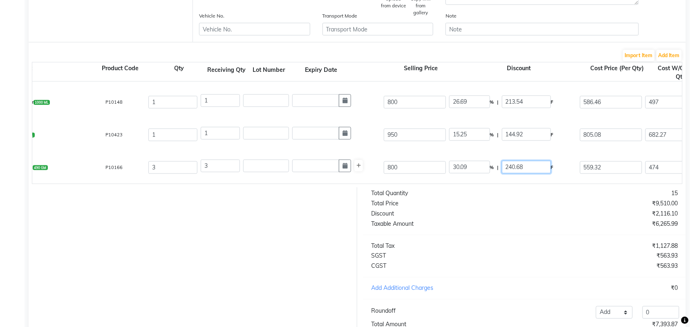
type input "240.72"
type input "559.28"
type input "473.97"
type input "1421.91"
type input "255.94"
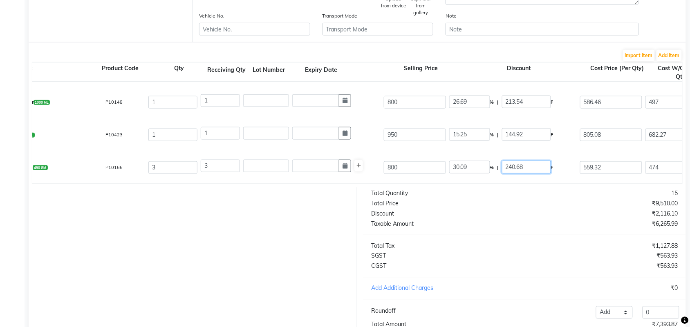
type input "1677.85"
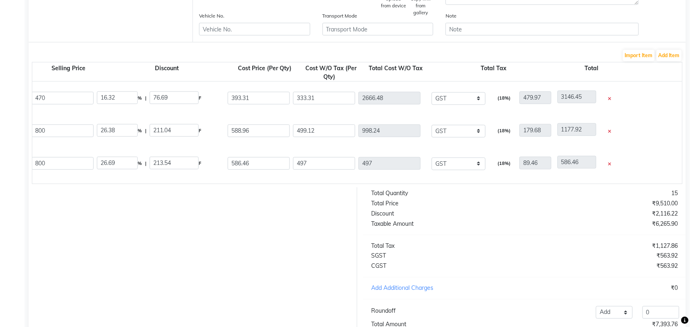
scroll to position [0, 385]
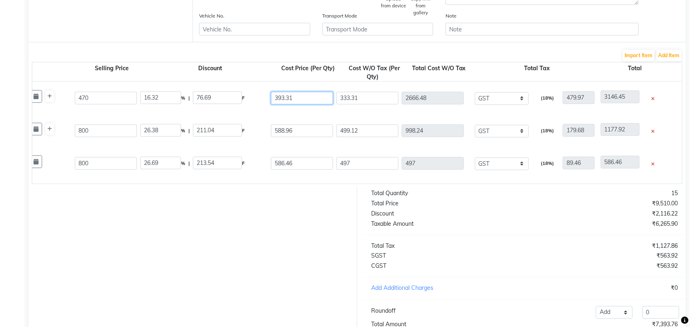
drag, startPoint x: 313, startPoint y: 93, endPoint x: 209, endPoint y: 103, distance: 104.4
click at [209, 103] on div "[PERSON_NAME] Red 50 [PERSON_NAME] red 8 8 470 16.32 % | 76.69 F 393.31 333.31 …" at bounding box center [297, 98] width 1312 height 33
click at [209, 103] on div "16.32 % | 76.69 F" at bounding box center [204, 99] width 128 height 14
click at [285, 98] on input "393.31" at bounding box center [302, 98] width 62 height 13
type input "398.31"
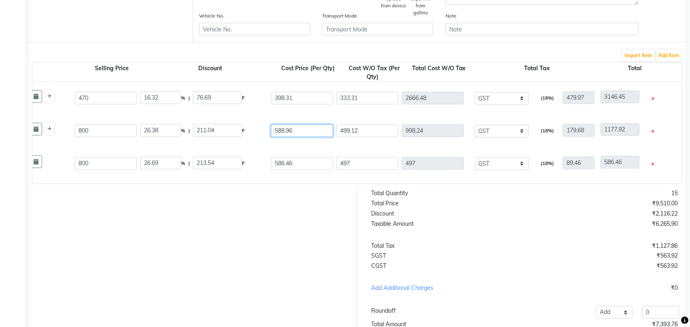
type input "15.25"
type input "71.69"
type input "337.55"
type input "2700.4"
type input "486.07"
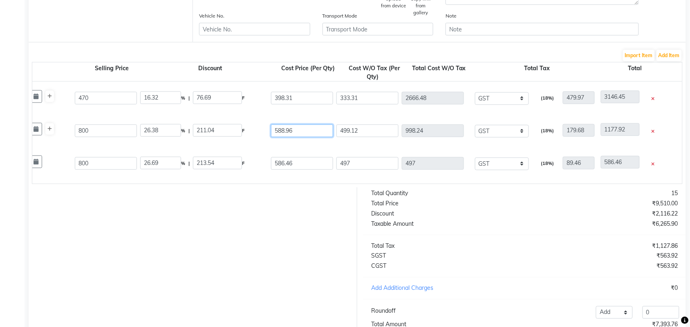
type input "3186.47"
drag, startPoint x: 291, startPoint y: 130, endPoint x: 299, endPoint y: 132, distance: 8.3
click at [291, 130] on input "588.96" at bounding box center [302, 131] width 62 height 13
click at [297, 132] on input "588.96" at bounding box center [302, 131] width 62 height 13
drag, startPoint x: 297, startPoint y: 130, endPoint x: 258, endPoint y: 130, distance: 38.8
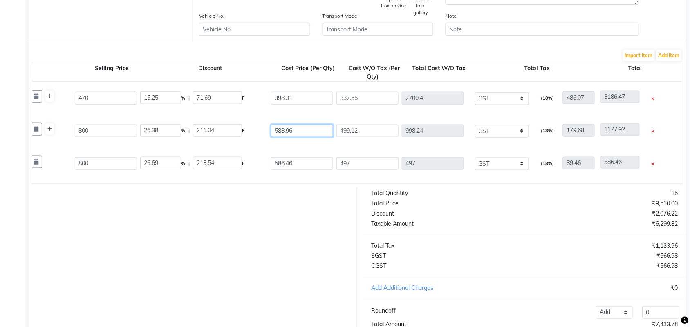
click at [258, 130] on div "Loreal 30 Vol Developer 1000 ML P10149 2 2 800 26.38 % | 211.04 F 588.96 499.12…" at bounding box center [297, 130] width 1312 height 33
type input "677.97"
type input "15.25"
type input "122.03"
type input "574.55"
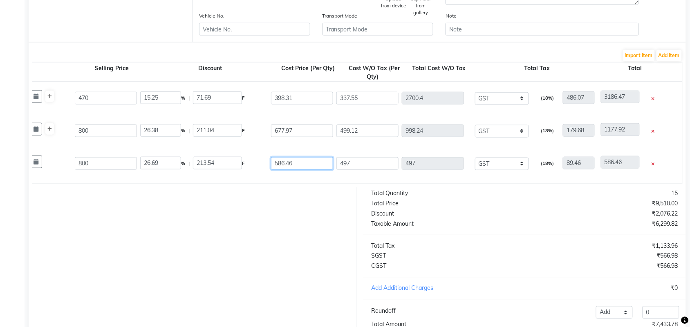
type input "1149.1"
type input "206.84"
type input "1355.94"
click at [305, 161] on input "586.46" at bounding box center [302, 163] width 62 height 13
type input "5"
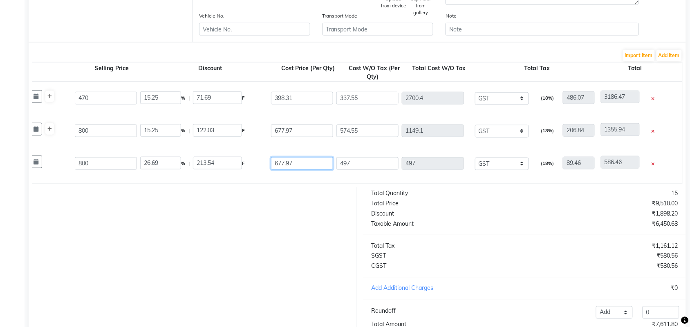
type input "677.97"
type input "15.25"
type input "122.03"
type input "574.55"
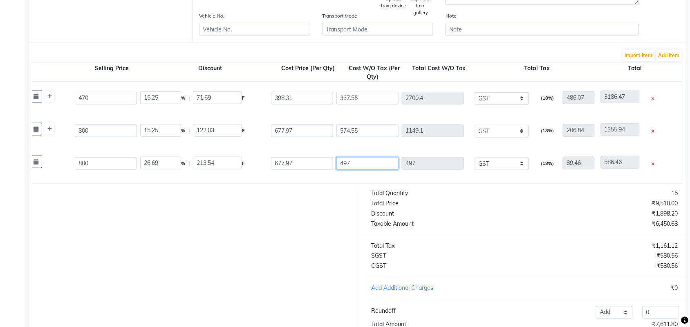
type input "103.42"
type input "677.97"
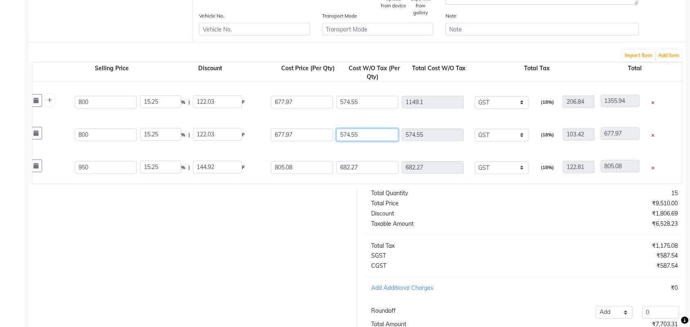
scroll to position [51, 0]
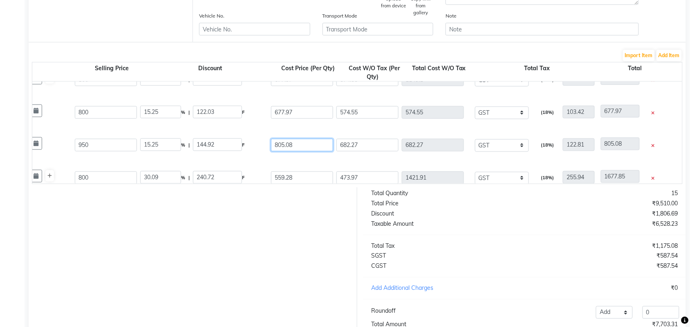
drag, startPoint x: 305, startPoint y: 143, endPoint x: 213, endPoint y: 146, distance: 91.6
click at [213, 146] on div "950 Elnet 1000 ML P10423 1 1 950 15.25 % | 144.92 F 805.08 682.27 682.27 None G…" at bounding box center [297, 145] width 1312 height 33
type input "805.08"
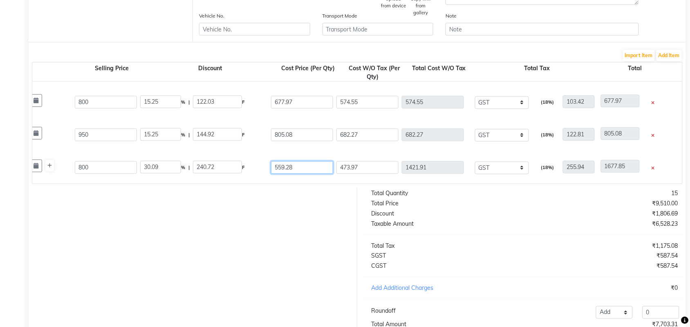
drag, startPoint x: 316, startPoint y: 177, endPoint x: 173, endPoint y: 176, distance: 143.1
click at [173, 176] on div "Repairing Cream Bath 490 GM P10166 3 3 800 30.09 % | 240.72 F 559.28 473.97 142…" at bounding box center [297, 167] width 1312 height 33
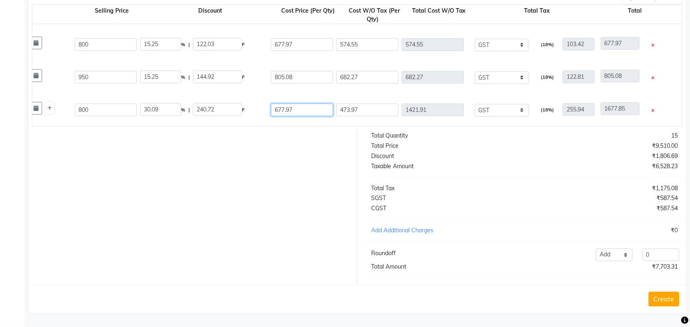
scroll to position [269, 0]
type input "677.97"
type input "15.25"
type input "122.03"
type input "574.55"
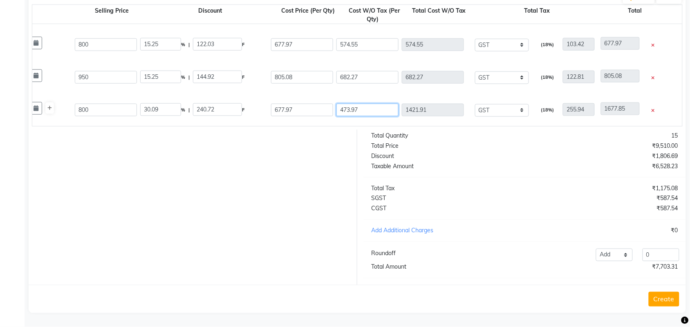
type input "1723.65"
type input "310.26"
type input "2033.91"
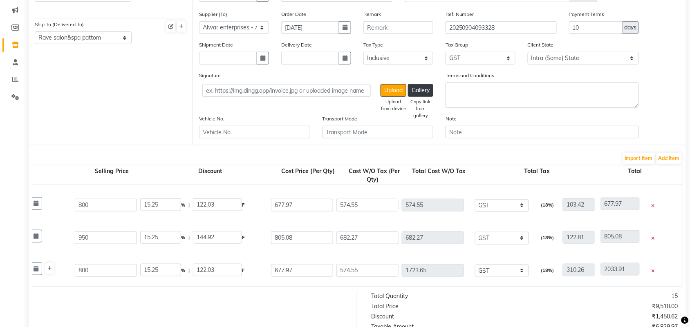
scroll to position [0, 0]
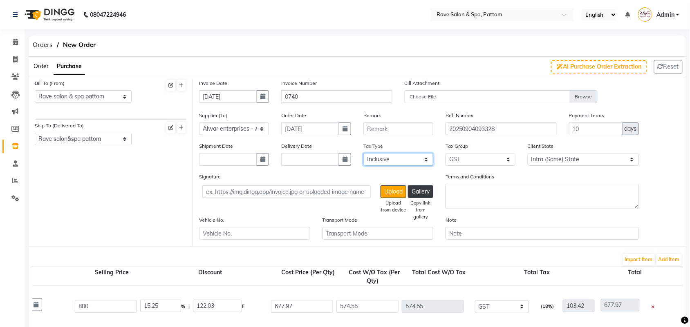
drag, startPoint x: 377, startPoint y: 156, endPoint x: 377, endPoint y: 162, distance: 6.1
click at [377, 156] on select "Select Inclusive Exclusive" at bounding box center [398, 159] width 70 height 13
select select "false"
click at [363, 153] on select "Select Inclusive Exclusive" at bounding box center [398, 159] width 70 height 13
type input "398.31"
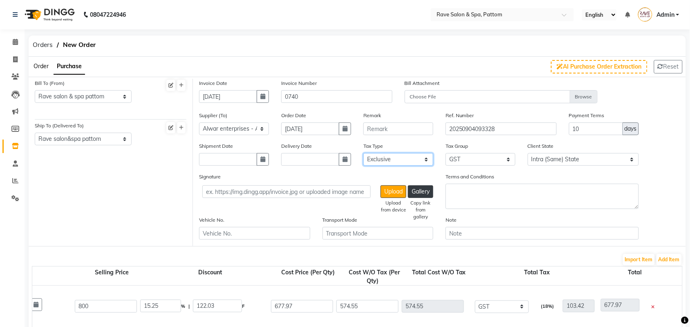
type input "3186.48"
type input "573.57"
type input "3760.05"
type input "677.97"
type input "1355.94"
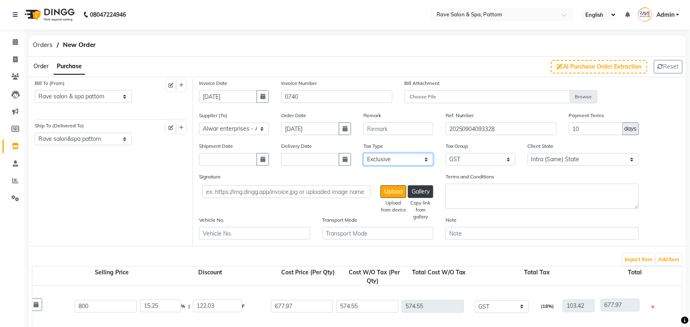
type input "244.07"
type input "1600.01"
type input "677.97"
type input "122.03"
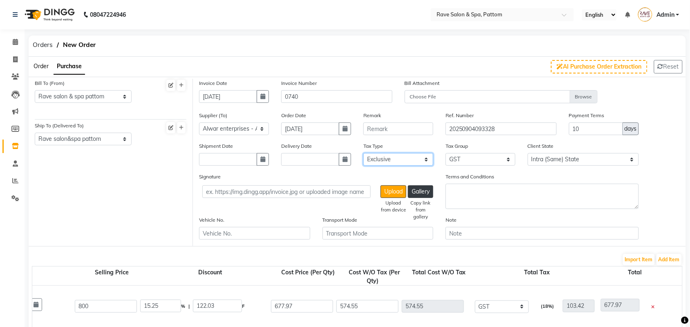
type input "800"
type input "805.08"
type input "144.91"
type input "949.99"
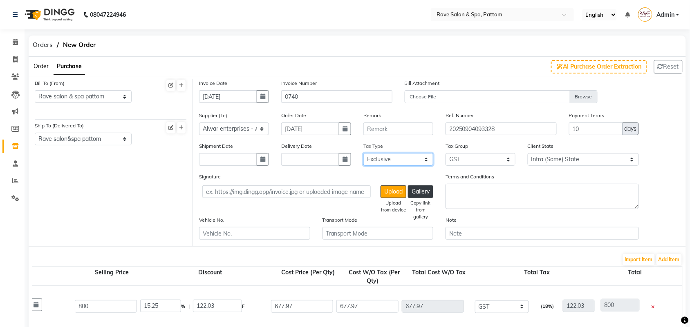
type input "677.97"
type input "2033.91"
type input "366.1"
type input "2400.01"
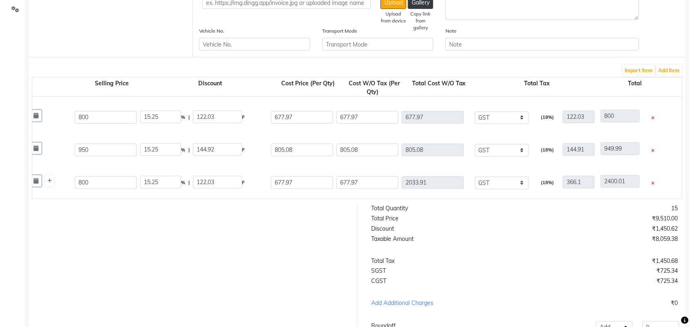
scroll to position [269, 0]
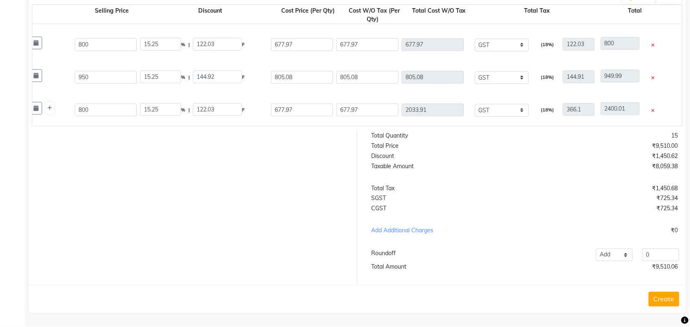
click at [666, 295] on button "Create" at bounding box center [664, 299] width 31 height 15
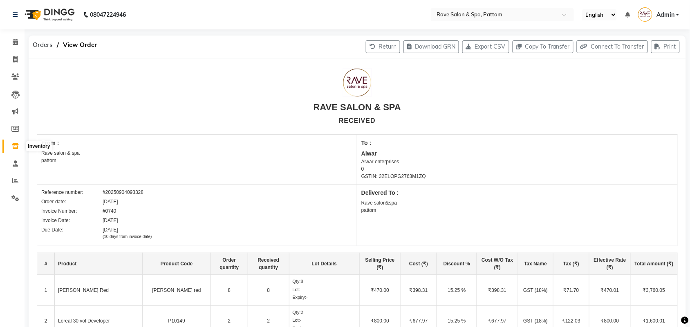
click at [14, 150] on span at bounding box center [15, 146] width 14 height 9
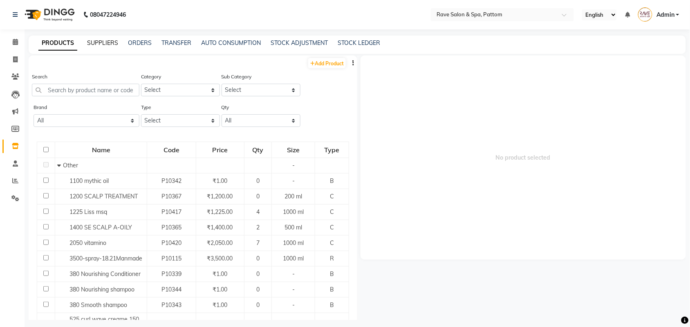
click at [102, 41] on link "SUPPLIERS" at bounding box center [102, 42] width 31 height 7
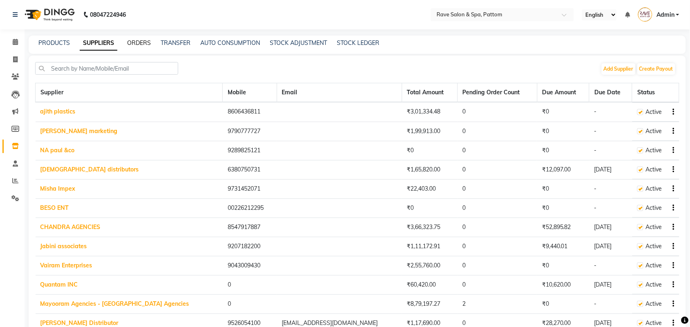
click at [150, 42] on link "ORDERS" at bounding box center [139, 42] width 24 height 7
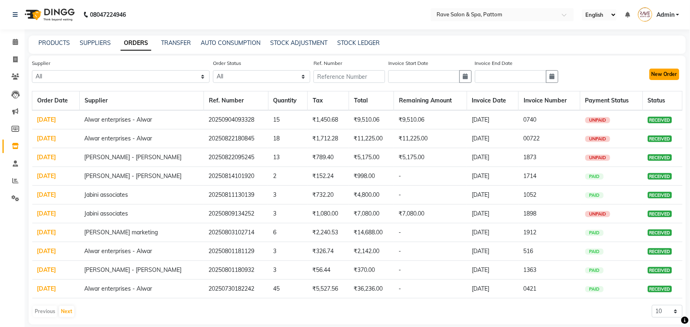
click at [654, 75] on button "New Order" at bounding box center [665, 74] width 30 height 11
select select "true"
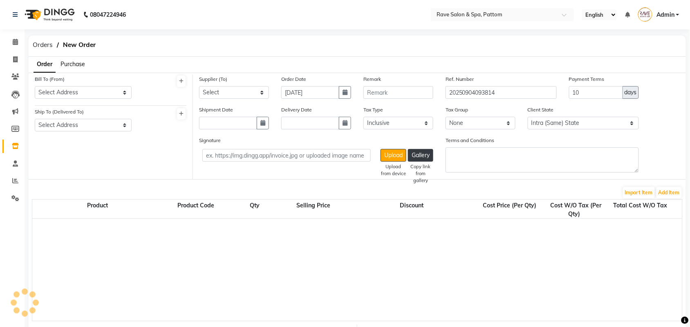
select select "1272"
click at [92, 94] on select "Select Address Rave salon & spa pattom" at bounding box center [83, 92] width 97 height 13
select select "167"
click at [35, 86] on select "Select Address Rave salon & spa pattom" at bounding box center [83, 92] width 97 height 13
click at [95, 124] on select "Select Address Rave salon&spa pattom" at bounding box center [83, 125] width 97 height 13
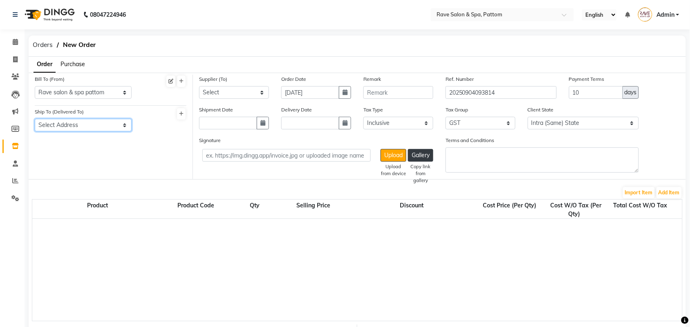
select select "168"
click at [35, 119] on select "Select Address Rave salon&spa pattom" at bounding box center [83, 125] width 97 height 13
click at [222, 90] on select "Select ajith plastics [PERSON_NAME] marketing NA paul &co Kosca distributors Mi…" at bounding box center [234, 92] width 70 height 13
select select "3670"
click at [199, 86] on select "Select ajith plastics [PERSON_NAME] marketing NA paul &co Kosca distributors Mi…" at bounding box center [234, 92] width 70 height 13
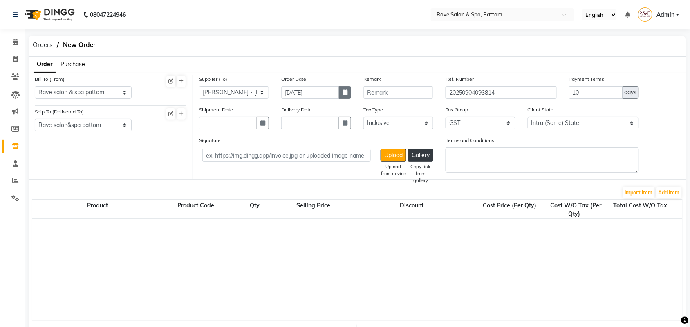
click at [345, 95] on button "button" at bounding box center [345, 92] width 12 height 13
select select "9"
select select "2025"
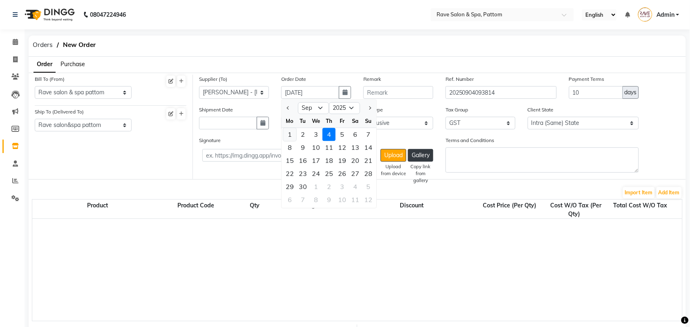
click at [291, 136] on div "1" at bounding box center [289, 134] width 13 height 13
type input "[DATE]"
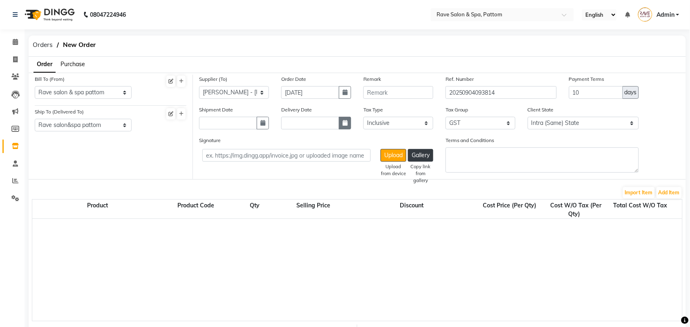
click at [348, 122] on button "button" at bounding box center [345, 123] width 12 height 13
select select "9"
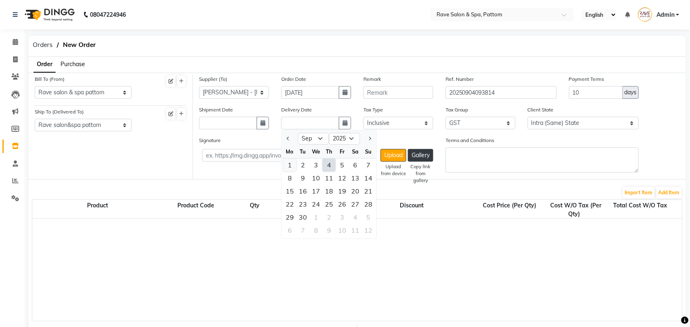
click at [295, 163] on div "1" at bounding box center [289, 165] width 13 height 13
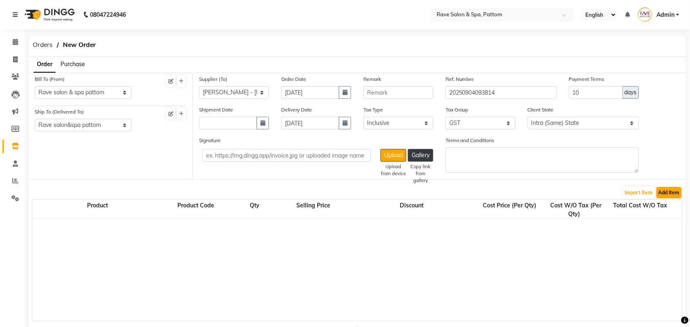
click at [672, 189] on button "Add Item" at bounding box center [669, 192] width 25 height 11
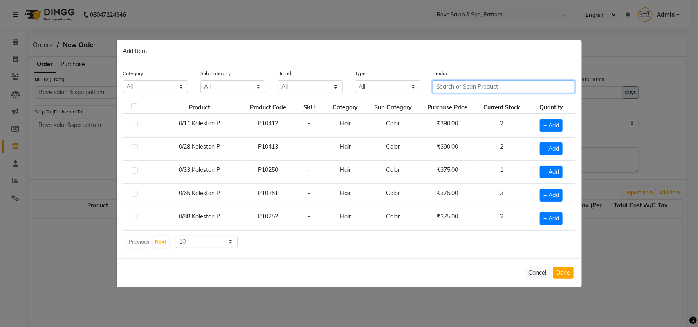
click at [504, 86] on input "text" at bounding box center [504, 87] width 143 height 13
click at [377, 17] on ngb-modal-window "Add Item Category All Hair Skin Makeup Personal Care Appliances [PERSON_NAME] W…" at bounding box center [349, 163] width 698 height 327
click at [526, 271] on button "Cancel" at bounding box center [537, 273] width 25 height 12
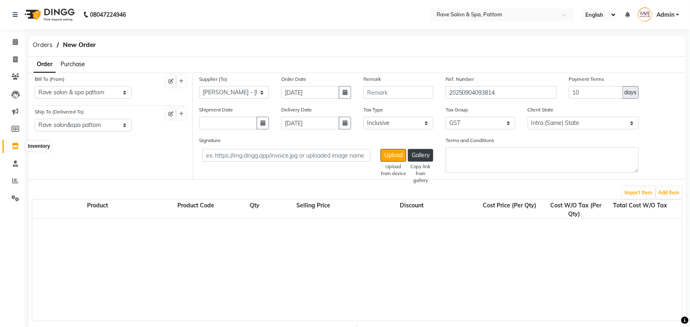
click at [15, 144] on icon at bounding box center [15, 146] width 7 height 6
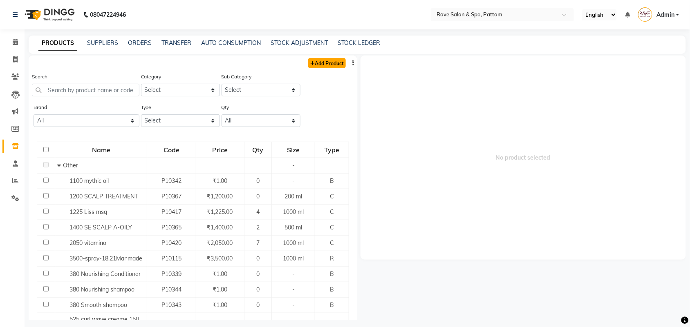
click at [309, 65] on link "Add Product" at bounding box center [327, 63] width 38 height 10
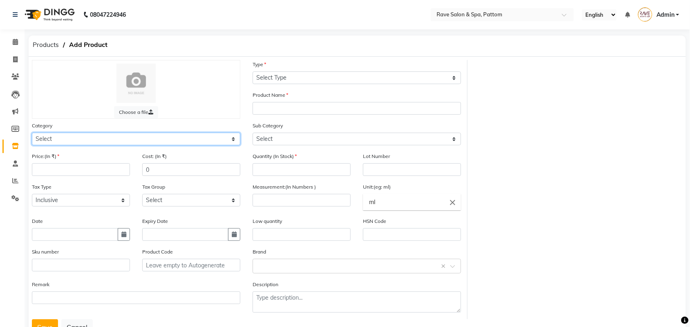
click at [113, 134] on select "Select Hair Skin Makeup Personal Care Appliances [PERSON_NAME] Waxing Disposabl…" at bounding box center [136, 139] width 208 height 13
click at [32, 133] on select "Select Hair Skin Makeup Personal Care Appliances [PERSON_NAME] Waxing Disposabl…" at bounding box center [136, 139] width 208 height 13
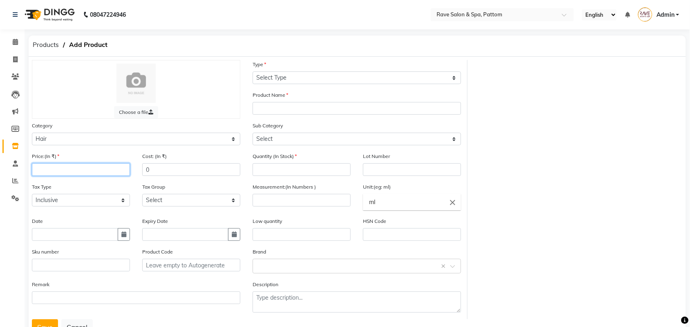
click at [111, 166] on input "number" at bounding box center [81, 170] width 98 height 13
drag, startPoint x: 206, startPoint y: 171, endPoint x: 29, endPoint y: 198, distance: 179.1
click at [29, 198] on div "Price:(In ₹) 695 Cost: (In ₹) 0 Quantity (In Stock) Lot Number Tax Type Select …" at bounding box center [247, 236] width 442 height 168
click at [164, 195] on select "Select GST" at bounding box center [191, 200] width 98 height 13
click at [142, 194] on select "Select GST" at bounding box center [191, 200] width 98 height 13
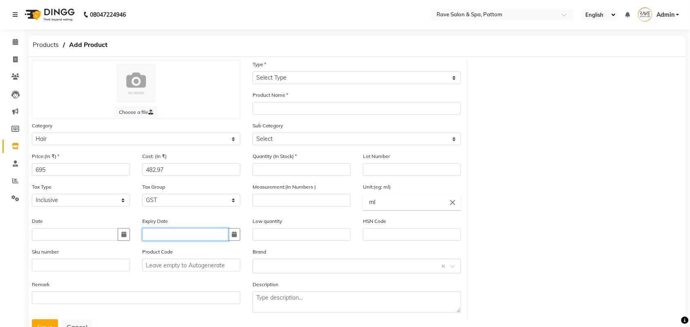
drag, startPoint x: 174, startPoint y: 230, endPoint x: 258, endPoint y: 237, distance: 84.9
click at [174, 230] on input "text" at bounding box center [185, 235] width 86 height 13
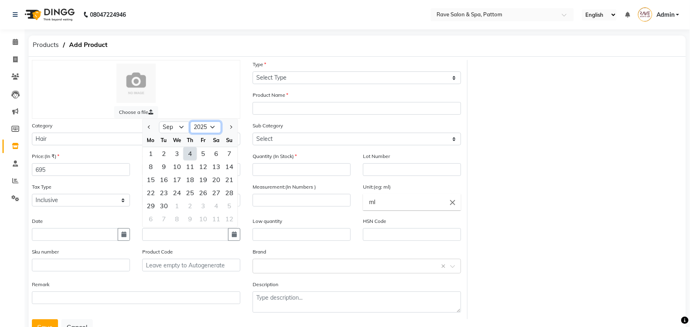
drag, startPoint x: 208, startPoint y: 123, endPoint x: 208, endPoint y: 131, distance: 7.4
click at [208, 123] on select "2015 2016 2017 2018 2019 2020 2021 2022 2023 2024 2025 2026 2027 2028 2029 2030…" at bounding box center [205, 127] width 31 height 12
click at [190, 121] on select "2015 2016 2017 2018 2019 2020 2021 2022 2023 2024 2025 2026 2027 2028 2029 2030…" at bounding box center [205, 127] width 31 height 12
click at [195, 235] on input "text" at bounding box center [185, 235] width 86 height 13
click at [198, 200] on div "29" at bounding box center [203, 206] width 13 height 13
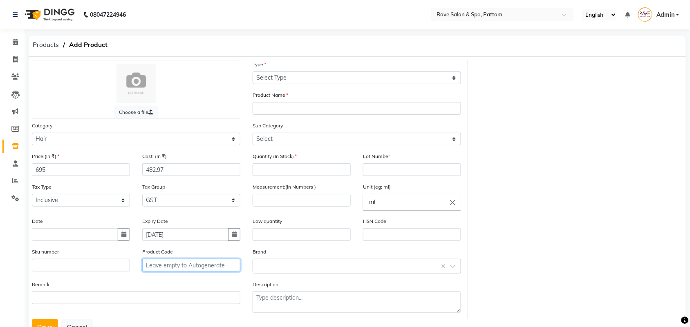
click at [164, 265] on input "text" at bounding box center [191, 265] width 98 height 13
click at [183, 265] on input "Matrix SMTH shampoo" at bounding box center [191, 265] width 98 height 13
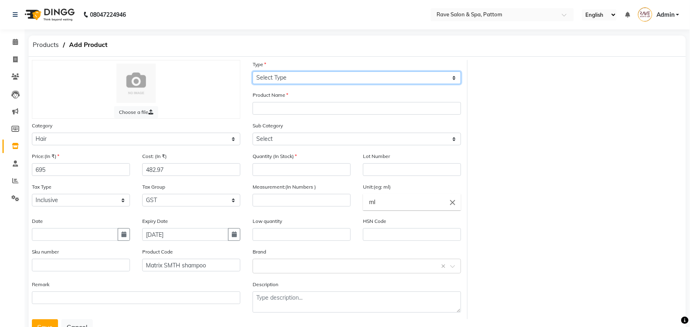
click at [262, 78] on select "Select Type Both Retail Consumable" at bounding box center [357, 78] width 208 height 13
click at [253, 72] on select "Select Type Both Retail Consumable" at bounding box center [357, 78] width 208 height 13
click at [262, 130] on div "Sub Category Select Shampoo Conditioner Cream Mask Oil Serum Color Appliances T…" at bounding box center [357, 133] width 208 height 24
click at [268, 80] on select "Select Type Both Retail Consumable" at bounding box center [357, 78] width 208 height 13
click at [253, 72] on select "Select Type Both Retail Consumable" at bounding box center [357, 78] width 208 height 13
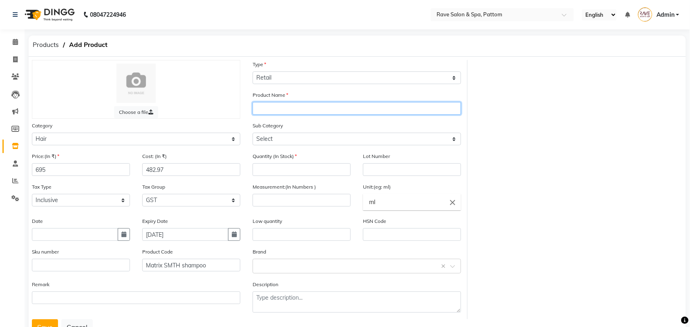
click at [275, 103] on input "text" at bounding box center [357, 108] width 208 height 13
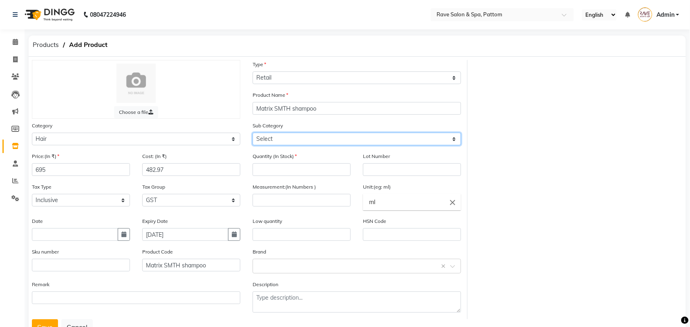
drag, startPoint x: 274, startPoint y: 137, endPoint x: 274, endPoint y: 143, distance: 6.1
click at [274, 137] on select "Select Shampoo Conditioner Cream Mask Oil Serum Color Appliances Treatment Styl…" at bounding box center [357, 139] width 208 height 13
click at [253, 133] on select "Select Shampoo Conditioner Cream Mask Oil Serum Color Appliances Treatment Styl…" at bounding box center [357, 139] width 208 height 13
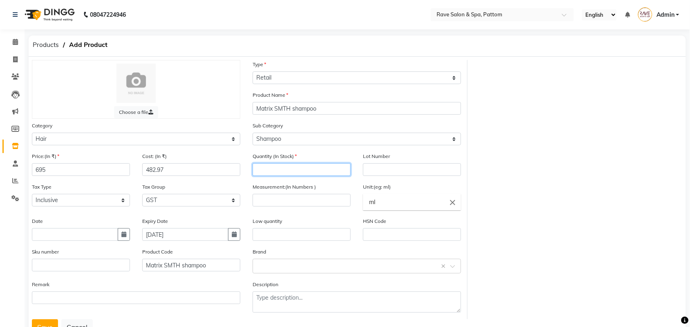
click at [280, 170] on input "number" at bounding box center [302, 170] width 98 height 13
click at [298, 205] on input "number" at bounding box center [302, 200] width 98 height 13
click at [309, 234] on input "text" at bounding box center [302, 235] width 98 height 13
click at [366, 234] on input "text" at bounding box center [412, 235] width 98 height 13
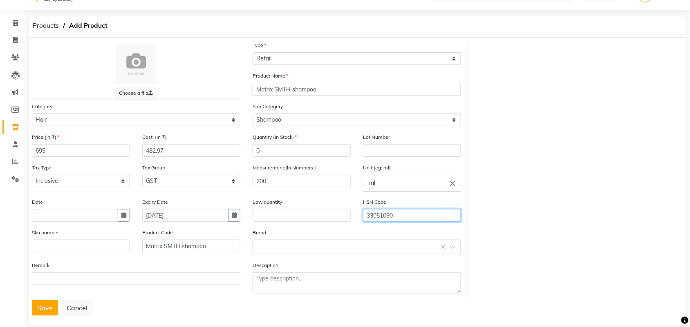
scroll to position [29, 0]
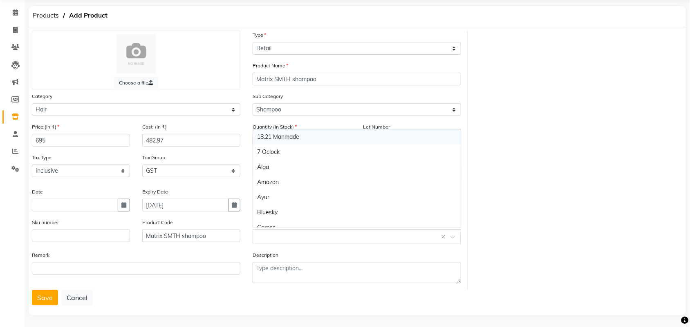
click at [298, 236] on input "text" at bounding box center [348, 236] width 183 height 9
click at [266, 148] on div "Loreal" at bounding box center [357, 149] width 208 height 15
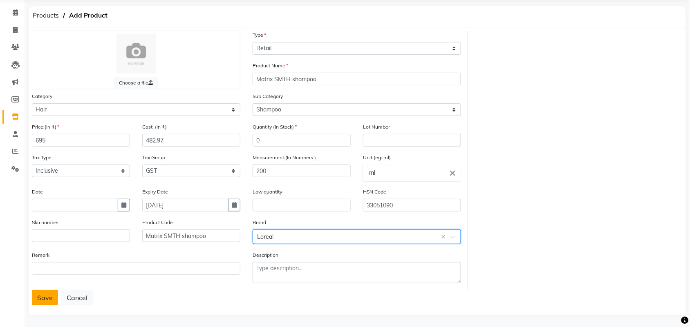
click at [39, 299] on button "Save" at bounding box center [45, 298] width 26 height 16
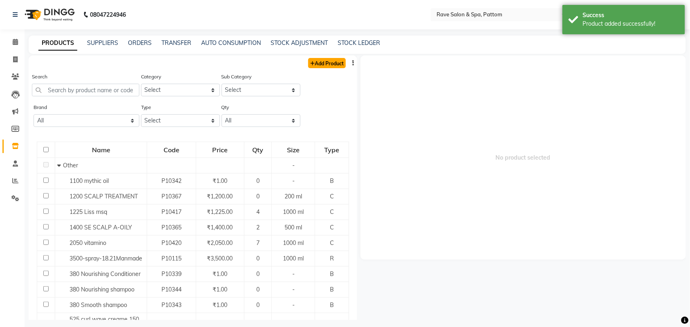
click at [333, 59] on link "Add Product" at bounding box center [327, 63] width 38 height 10
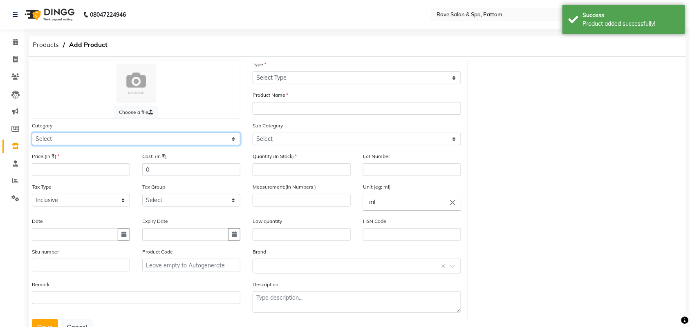
click at [176, 140] on select "Select Hair Skin Makeup Personal Care Appliances [PERSON_NAME] Waxing Disposabl…" at bounding box center [136, 139] width 208 height 13
click at [32, 133] on select "Select Hair Skin Makeup Personal Care Appliances [PERSON_NAME] Waxing Disposabl…" at bounding box center [136, 139] width 208 height 13
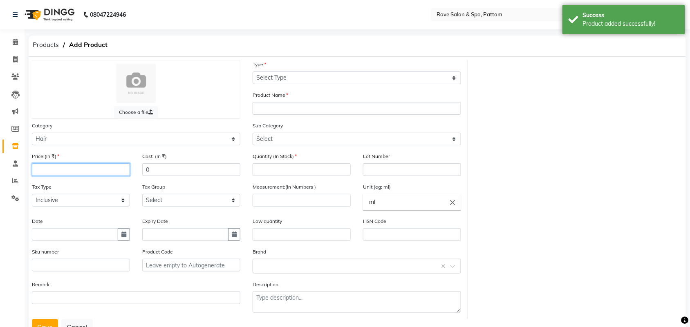
click at [92, 170] on input "number" at bounding box center [81, 170] width 98 height 13
click at [168, 166] on input "0" at bounding box center [191, 170] width 98 height 13
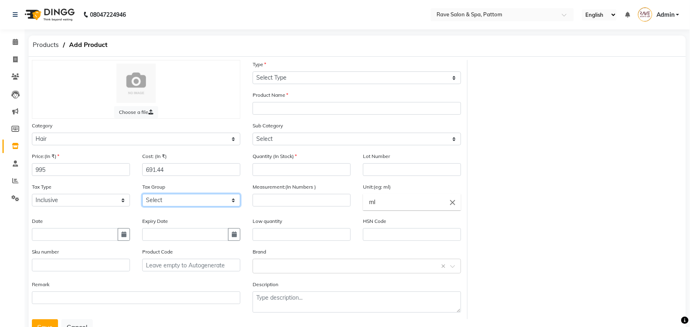
click at [177, 199] on select "Select GST" at bounding box center [191, 200] width 98 height 13
click at [142, 194] on select "Select GST" at bounding box center [191, 200] width 98 height 13
click at [179, 233] on input "text" at bounding box center [185, 235] width 86 height 13
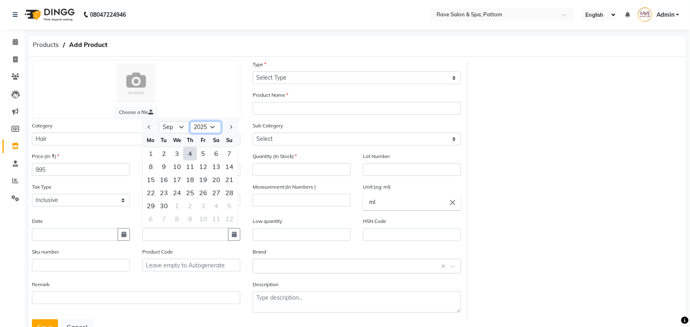
click at [210, 124] on select "2015 2016 2017 2018 2019 2020 2021 2022 2023 2024 2025 2026 2027 2028 2029 2030…" at bounding box center [205, 127] width 31 height 12
click at [190, 121] on select "2015 2016 2017 2018 2019 2020 2021 2022 2023 2024 2025 2026 2027 2028 2029 2030…" at bounding box center [205, 127] width 31 height 12
click at [199, 201] on div "28" at bounding box center [203, 206] width 13 height 13
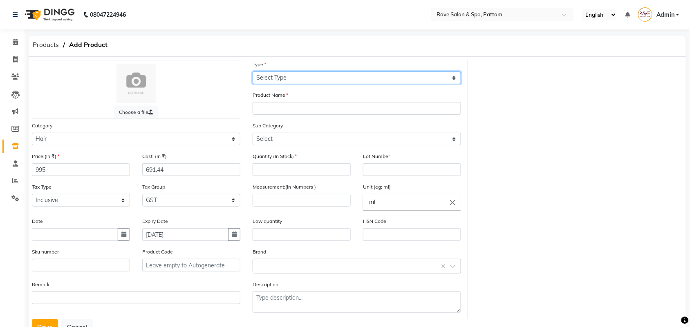
click at [277, 72] on select "Select Type Both Retail Consumable" at bounding box center [357, 78] width 208 height 13
click at [253, 72] on select "Select Type Both Retail Consumable" at bounding box center [357, 78] width 208 height 13
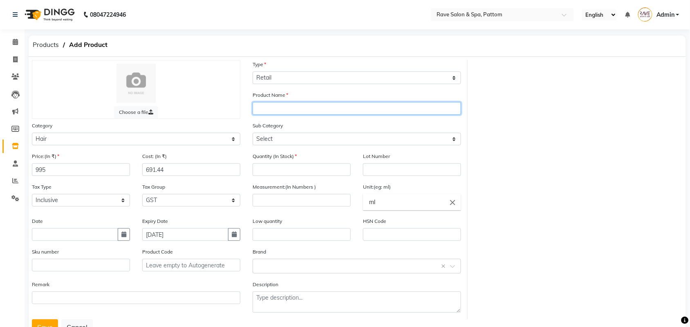
click at [268, 113] on input "text" at bounding box center [357, 108] width 208 height 13
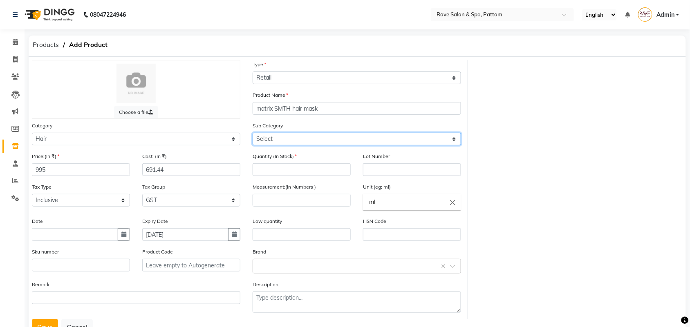
click at [273, 140] on select "Select Shampoo Conditioner Cream Mask Oil Serum Color Appliances Treatment Styl…" at bounding box center [357, 139] width 208 height 13
click at [253, 133] on select "Select Shampoo Conditioner Cream Mask Oil Serum Color Appliances Treatment Styl…" at bounding box center [357, 139] width 208 height 13
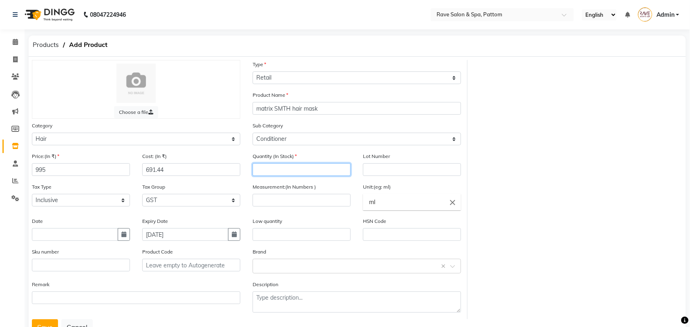
click at [289, 170] on input "number" at bounding box center [302, 170] width 98 height 13
click at [399, 166] on input "text" at bounding box center [412, 170] width 98 height 13
click at [290, 199] on input "number" at bounding box center [302, 200] width 98 height 13
click at [374, 226] on div "HSN Code" at bounding box center [412, 229] width 98 height 24
click at [373, 238] on input "text" at bounding box center [412, 235] width 98 height 13
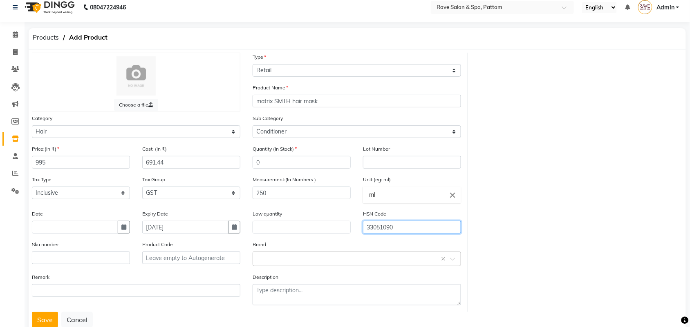
scroll to position [29, 0]
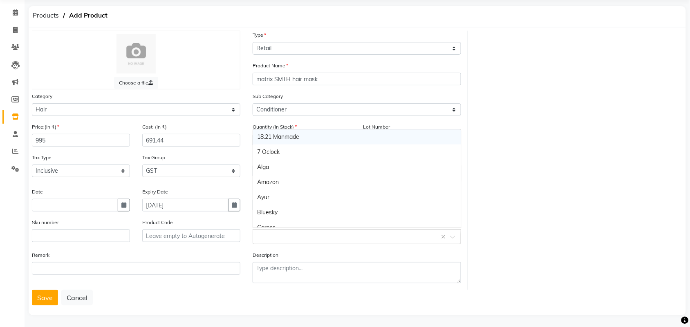
click at [272, 232] on input "text" at bounding box center [348, 236] width 183 height 9
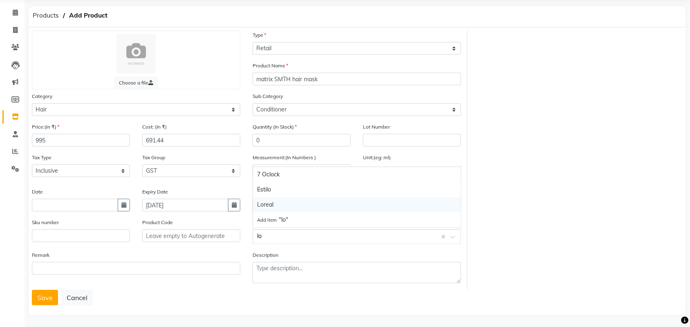
click at [266, 202] on div "Loreal" at bounding box center [357, 204] width 208 height 15
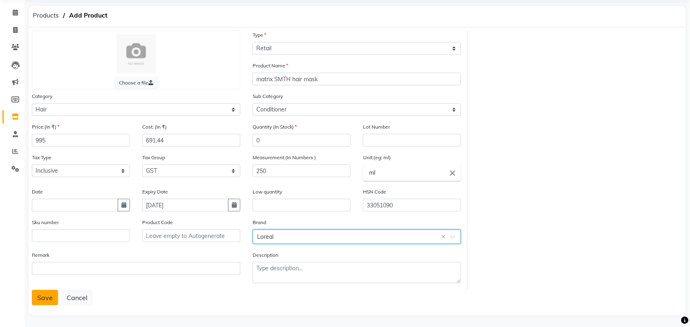
click at [48, 297] on button "Save" at bounding box center [45, 298] width 26 height 16
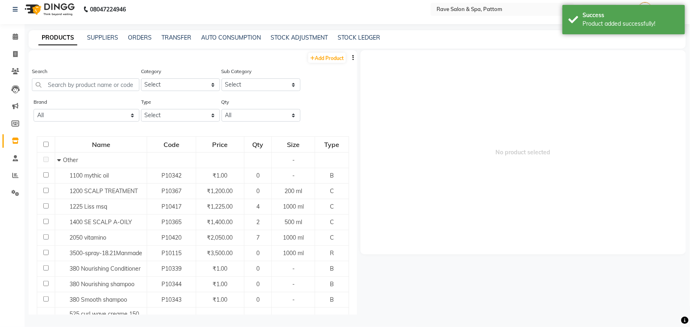
scroll to position [5, 0]
click at [133, 34] on link "ORDERS" at bounding box center [140, 37] width 24 height 7
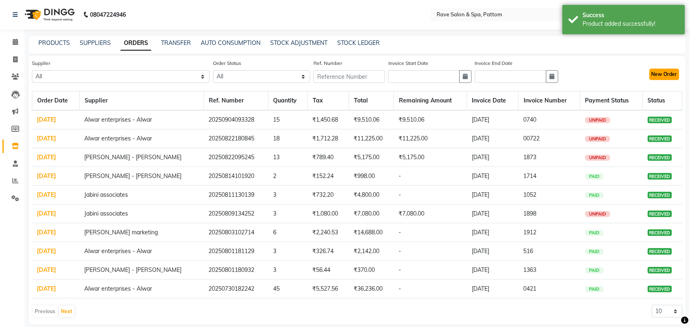
click at [658, 73] on button "New Order" at bounding box center [665, 74] width 30 height 11
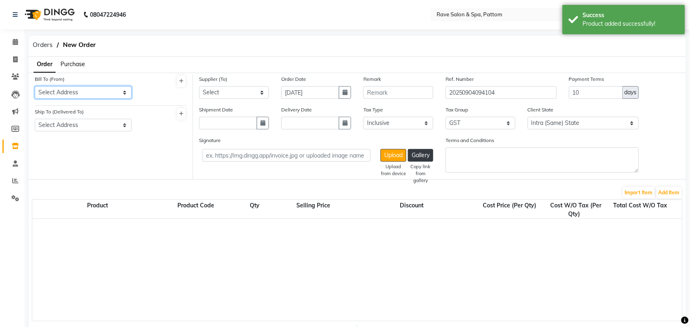
drag, startPoint x: 103, startPoint y: 87, endPoint x: 99, endPoint y: 94, distance: 7.9
click at [103, 87] on select "Select Address Rave salon & spa pattom" at bounding box center [83, 92] width 97 height 13
click at [35, 86] on select "Select Address Rave salon & spa pattom" at bounding box center [83, 92] width 97 height 13
click at [78, 66] on span "Purchase" at bounding box center [73, 64] width 25 height 7
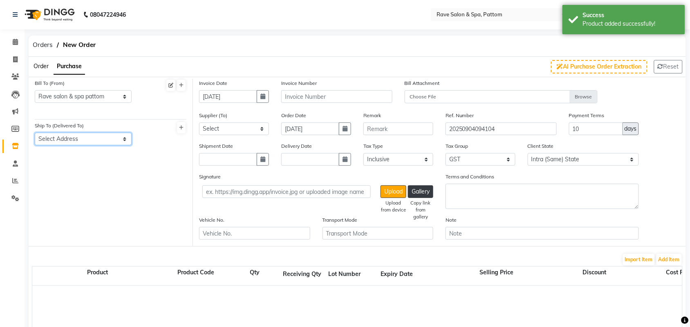
click at [84, 136] on select "Select Address Rave salon&spa pattom" at bounding box center [83, 139] width 97 height 13
click at [35, 133] on select "Select Address Rave salon&spa pattom" at bounding box center [83, 139] width 97 height 13
click at [262, 96] on icon "button" at bounding box center [262, 97] width 5 height 6
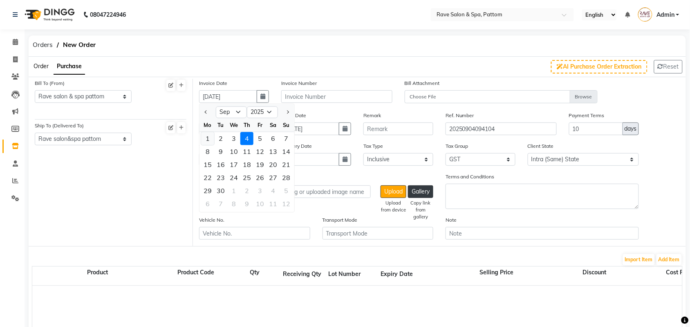
click at [208, 136] on div "1" at bounding box center [207, 138] width 13 height 13
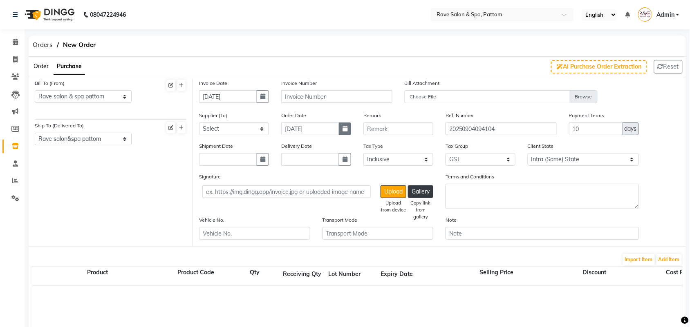
click at [343, 128] on icon "button" at bounding box center [345, 129] width 5 height 6
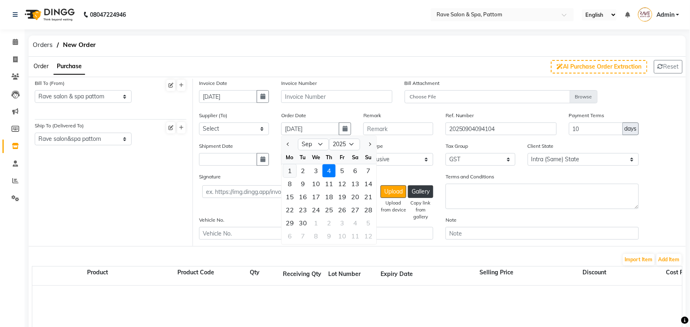
click at [287, 171] on div "1" at bounding box center [289, 171] width 13 height 13
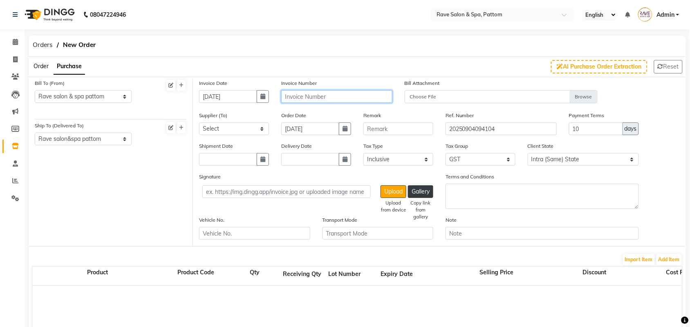
click at [289, 94] on input "text" at bounding box center [336, 96] width 111 height 13
click at [244, 133] on select "Select ajith plastics [PERSON_NAME] marketing NA paul &co Kosca distributors Mi…" at bounding box center [234, 129] width 70 height 13
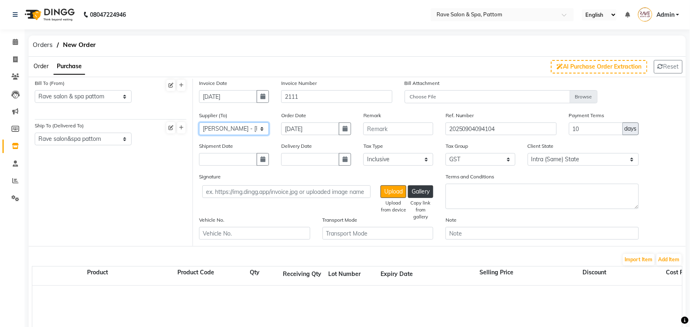
click at [199, 123] on select "Select ajith plastics [PERSON_NAME] marketing NA paul &co Kosca distributors Mi…" at bounding box center [234, 129] width 70 height 13
click at [665, 257] on button "Add Item" at bounding box center [669, 259] width 25 height 11
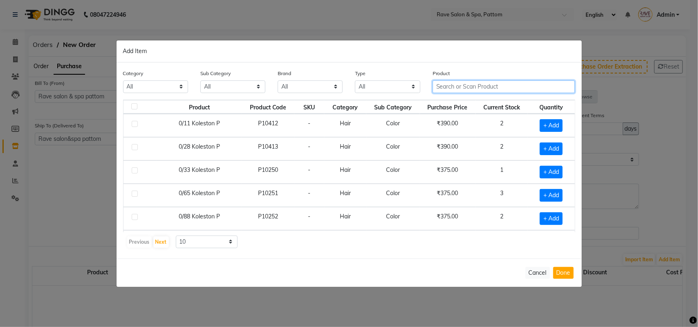
click at [461, 87] on input "text" at bounding box center [504, 87] width 143 height 13
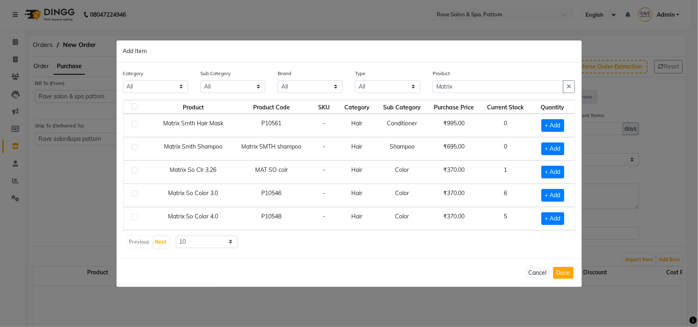
click at [134, 125] on label at bounding box center [135, 124] width 6 height 6
click at [134, 125] on input "checkbox" at bounding box center [134, 124] width 5 height 5
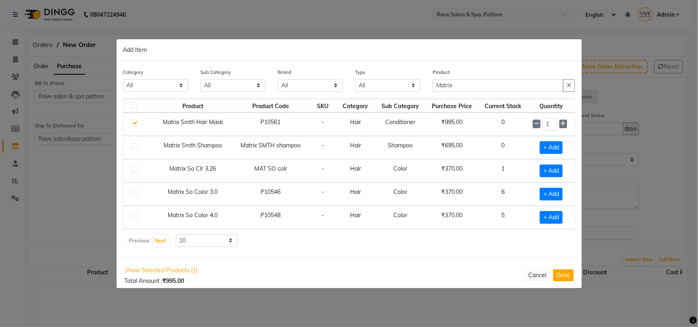
click at [134, 146] on label at bounding box center [135, 146] width 6 height 6
click at [134, 146] on input "checkbox" at bounding box center [134, 146] width 5 height 5
click at [560, 124] on icon at bounding box center [562, 124] width 5 height 6
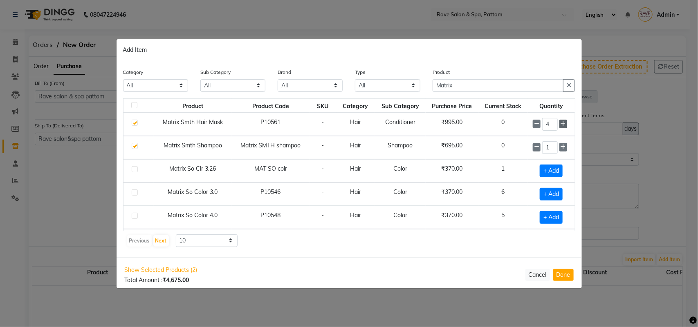
click at [560, 124] on icon at bounding box center [562, 124] width 5 height 6
click at [560, 146] on icon at bounding box center [562, 147] width 5 height 6
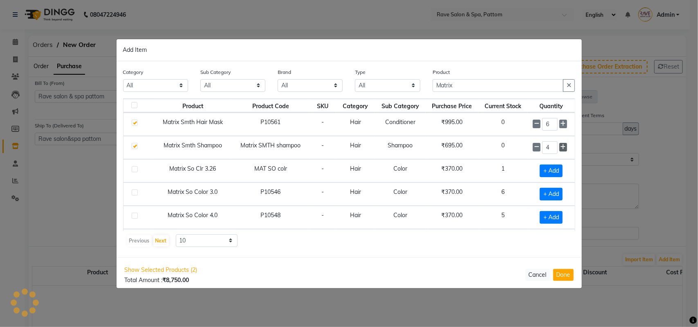
click at [560, 146] on icon at bounding box center [562, 147] width 5 height 6
click at [557, 276] on button "Done" at bounding box center [563, 275] width 20 height 12
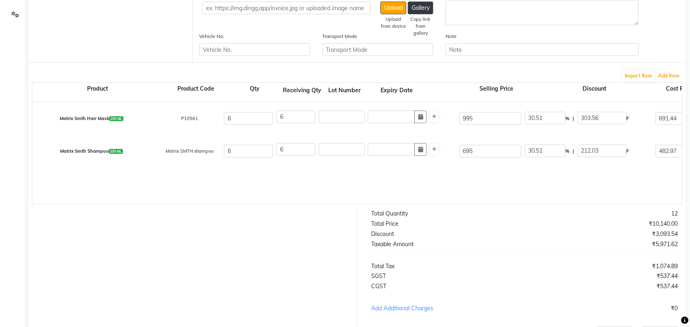
scroll to position [13, 0]
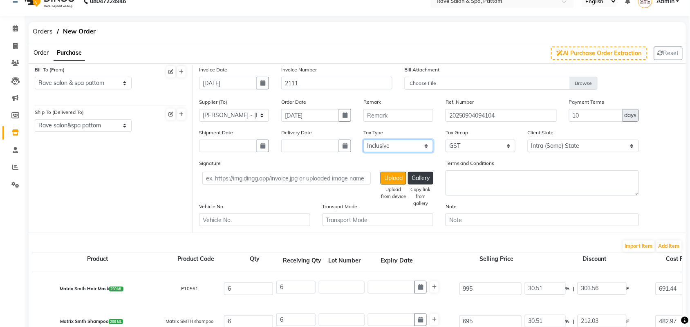
click at [377, 143] on select "Select Inclusive Exclusive" at bounding box center [398, 146] width 70 height 13
click at [363, 140] on select "Select Inclusive Exclusive" at bounding box center [398, 146] width 70 height 13
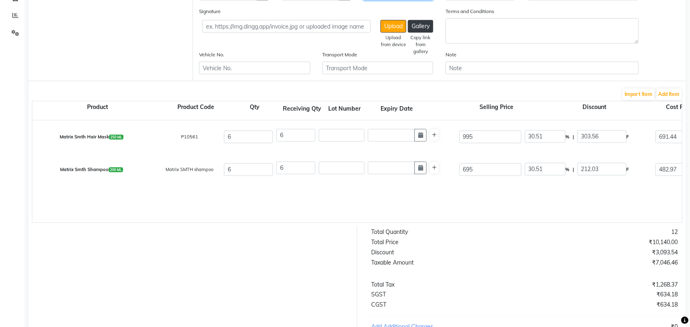
scroll to position [269, 0]
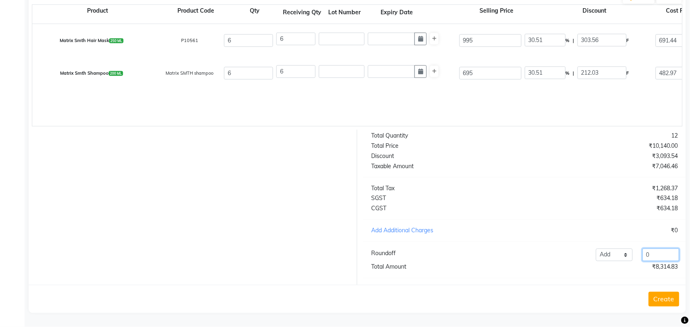
drag, startPoint x: 653, startPoint y: 252, endPoint x: 633, endPoint y: 256, distance: 20.4
click at [633, 256] on div "Add Reduce 0" at bounding box center [591, 255] width 186 height 13
click at [657, 298] on button "Create" at bounding box center [664, 299] width 31 height 15
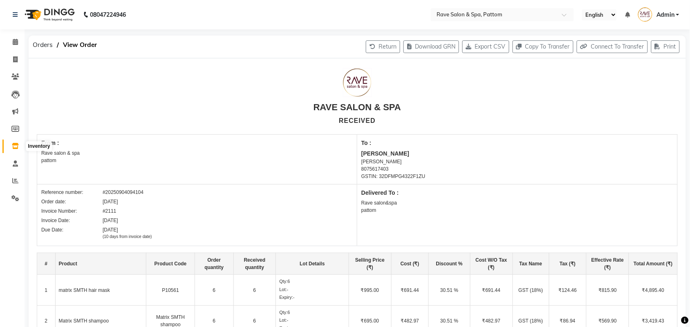
click at [14, 150] on span at bounding box center [15, 146] width 14 height 9
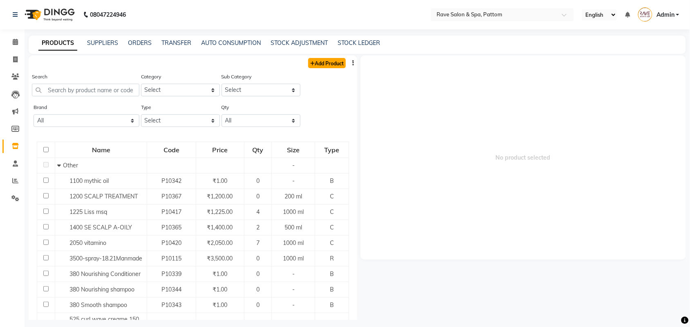
click at [308, 61] on link "Add Product" at bounding box center [327, 63] width 38 height 10
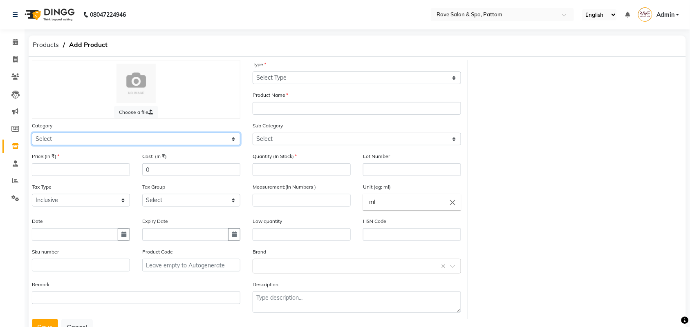
click at [119, 133] on select "Select Hair Skin Makeup Personal Care Appliances [PERSON_NAME] Waxing Disposabl…" at bounding box center [136, 139] width 208 height 13
click at [32, 133] on select "Select Hair Skin Makeup Personal Care Appliances [PERSON_NAME] Waxing Disposabl…" at bounding box center [136, 139] width 208 height 13
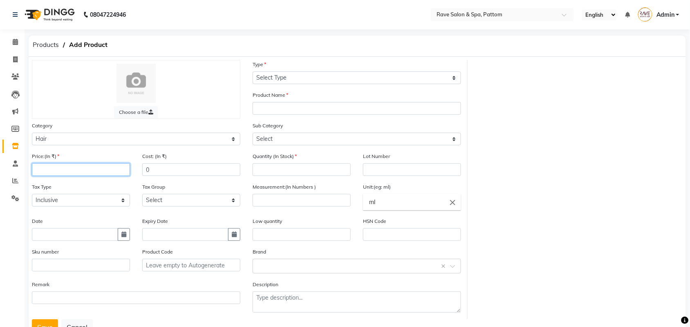
click at [62, 169] on input "number" at bounding box center [81, 170] width 98 height 13
drag, startPoint x: 173, startPoint y: 168, endPoint x: 119, endPoint y: 173, distance: 53.8
click at [119, 173] on div "Price:(In ₹) 1400 Cost: (In ₹) 0" at bounding box center [136, 167] width 221 height 31
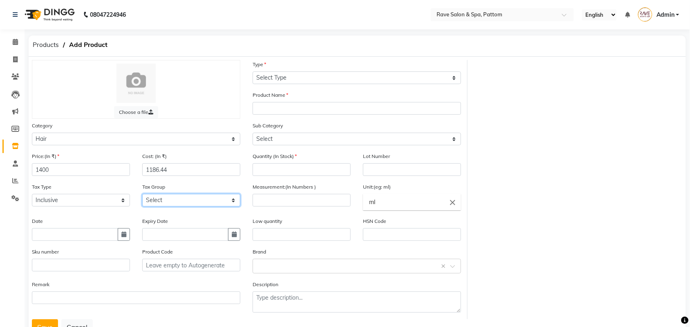
drag, startPoint x: 142, startPoint y: 200, endPoint x: 143, endPoint y: 204, distance: 4.4
click at [142, 200] on select "Select GST" at bounding box center [191, 200] width 98 height 13
click at [142, 194] on select "Select GST" at bounding box center [191, 200] width 98 height 13
click at [232, 234] on icon "button" at bounding box center [234, 235] width 5 height 6
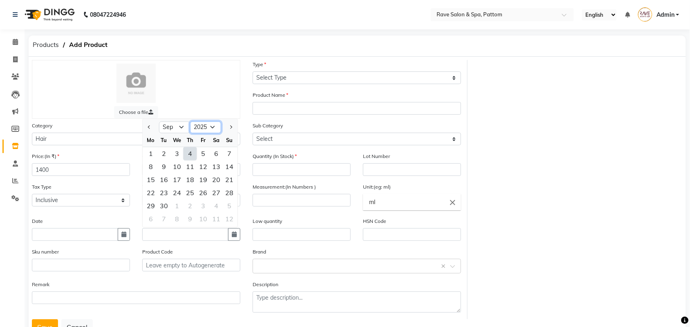
drag, startPoint x: 211, startPoint y: 121, endPoint x: 211, endPoint y: 129, distance: 8.2
click at [211, 121] on select "2015 2016 2017 2018 2019 2020 2021 2022 2023 2024 2025 2026 2027 2028 2029 2030…" at bounding box center [205, 127] width 31 height 12
click at [190, 121] on select "2015 2016 2017 2018 2019 2020 2021 2022 2023 2024 2025 2026 2027 2028 2029 2030…" at bounding box center [205, 127] width 31 height 12
click at [199, 200] on div "29" at bounding box center [203, 206] width 13 height 13
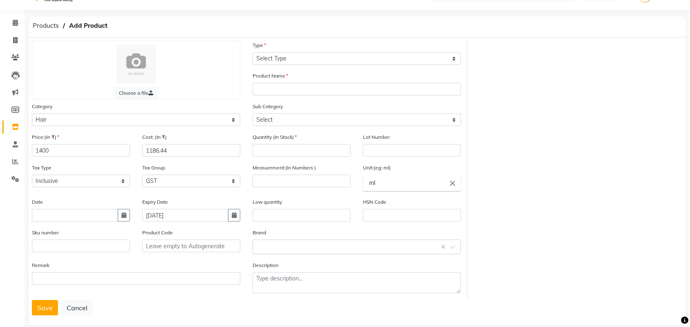
scroll to position [29, 0]
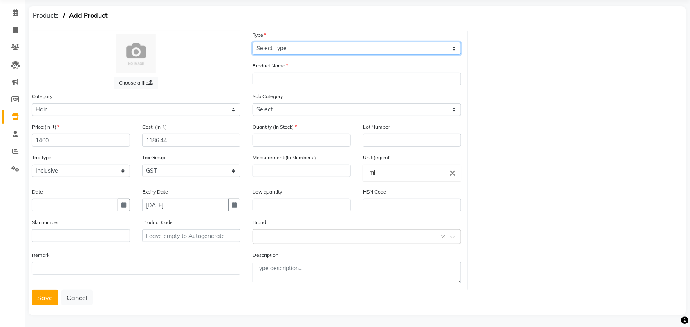
drag, startPoint x: 268, startPoint y: 48, endPoint x: 270, endPoint y: 52, distance: 4.6
click at [268, 48] on select "Select Type Both Retail Consumable" at bounding box center [357, 48] width 208 height 13
click at [253, 42] on select "Select Type Both Retail Consumable" at bounding box center [357, 48] width 208 height 13
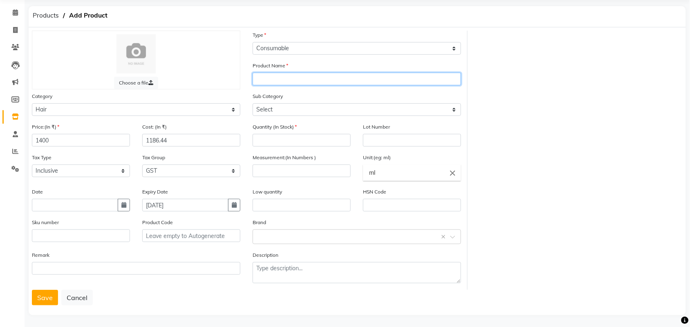
click at [269, 81] on input "text" at bounding box center [357, 79] width 208 height 13
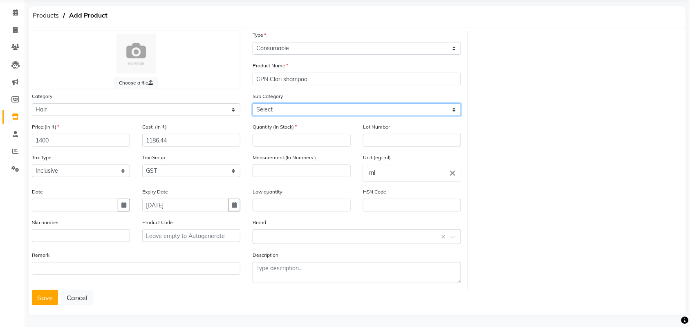
click at [279, 111] on select "Select Shampoo Conditioner Cream Mask Oil Serum Color Appliances Treatment Styl…" at bounding box center [357, 109] width 208 height 13
click at [253, 103] on select "Select Shampoo Conditioner Cream Mask Oil Serum Color Appliances Treatment Styl…" at bounding box center [357, 109] width 208 height 13
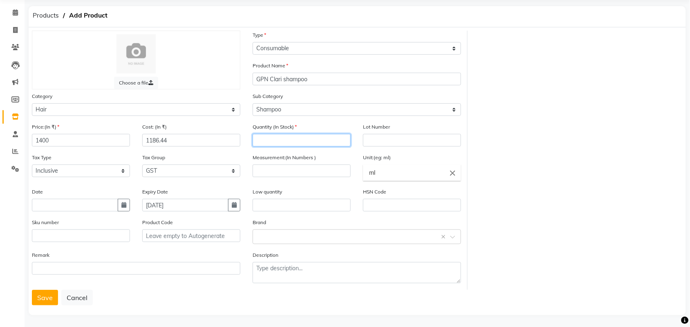
click at [291, 144] on input "number" at bounding box center [302, 140] width 98 height 13
click at [288, 170] on input "number" at bounding box center [302, 171] width 98 height 13
click at [372, 208] on input "text" at bounding box center [412, 205] width 98 height 13
click at [366, 232] on input "text" at bounding box center [348, 236] width 183 height 9
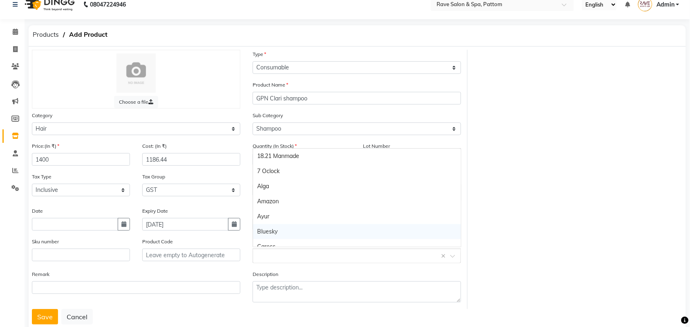
scroll to position [0, 0]
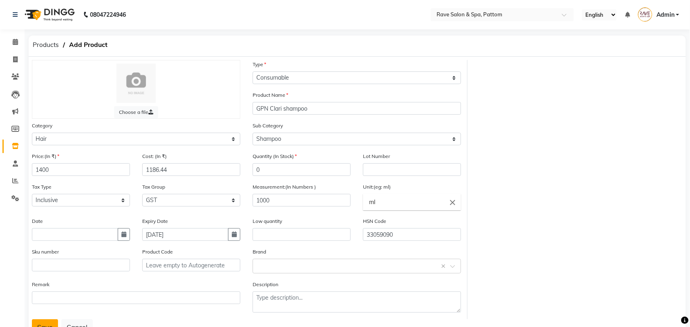
click at [47, 324] on button "Save" at bounding box center [45, 328] width 26 height 16
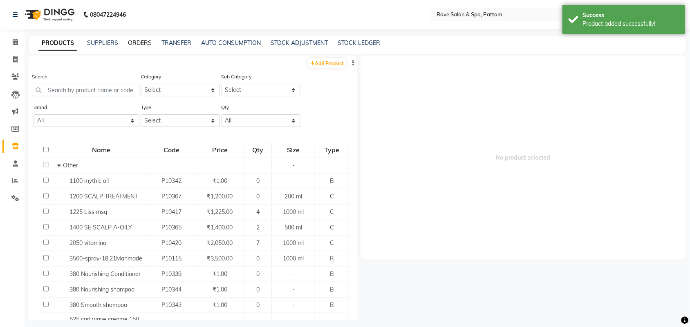
click at [135, 42] on link "ORDERS" at bounding box center [140, 42] width 24 height 7
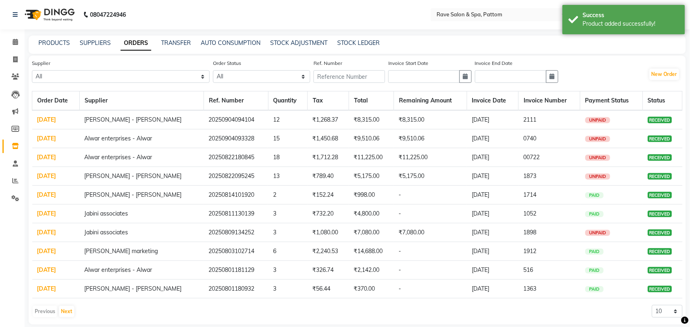
click at [670, 68] on div "New Order" at bounding box center [666, 74] width 34 height 13
click at [663, 74] on button "New Order" at bounding box center [665, 74] width 30 height 11
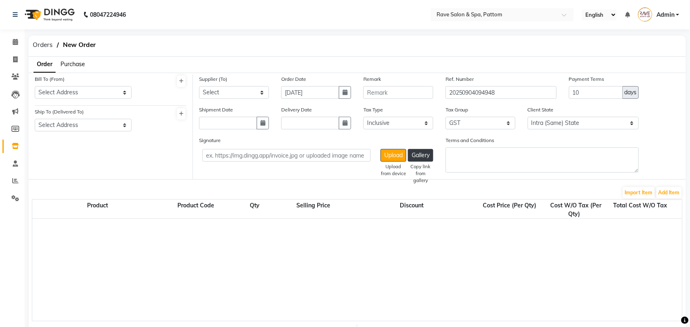
click at [70, 61] on span "Purchase" at bounding box center [73, 64] width 25 height 7
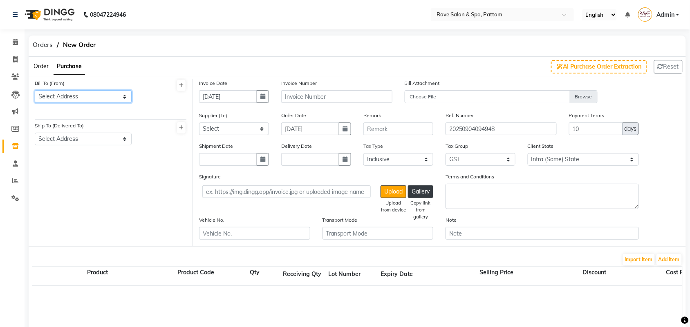
click at [70, 97] on select "Select Address Rave salon & spa pattom" at bounding box center [83, 96] width 97 height 13
click at [35, 90] on select "Select Address Rave salon & spa pattom" at bounding box center [83, 96] width 97 height 13
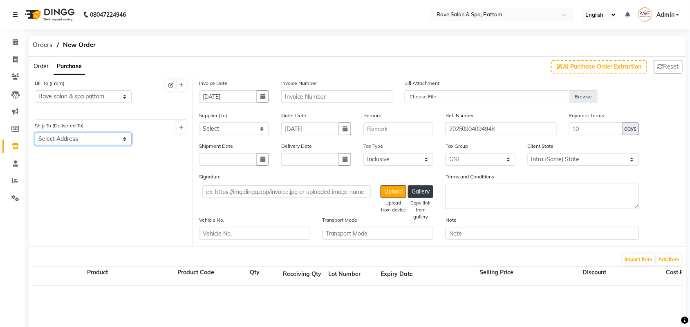
click at [74, 135] on select "Select Address Rave salon&spa pattom" at bounding box center [83, 139] width 97 height 13
click at [35, 133] on select "Select Address Rave salon&spa pattom" at bounding box center [83, 139] width 97 height 13
click at [262, 100] on button "button" at bounding box center [263, 96] width 12 height 13
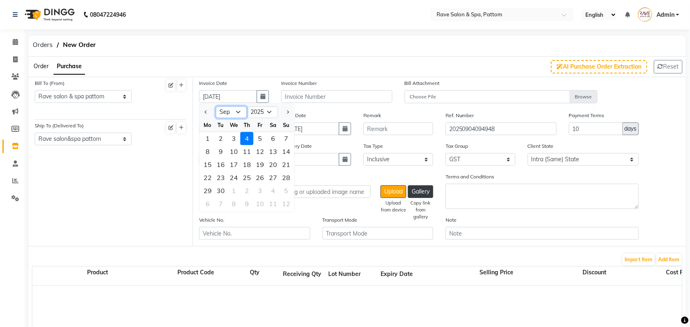
click at [226, 110] on select "Jan Feb Mar Apr May Jun [DATE] Aug Sep Oct Nov Dec" at bounding box center [231, 112] width 31 height 12
click at [216, 106] on select "Jan Feb Mar Apr May Jun [DATE] Aug Sep Oct Nov Dec" at bounding box center [231, 112] width 31 height 12
click at [271, 176] on div "23" at bounding box center [273, 178] width 13 height 13
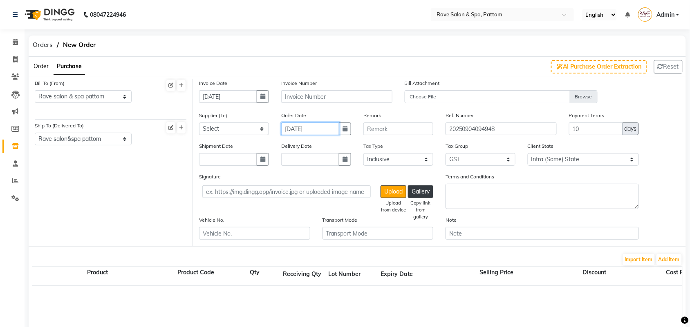
click at [336, 128] on input "[DATE]" at bounding box center [310, 129] width 58 height 13
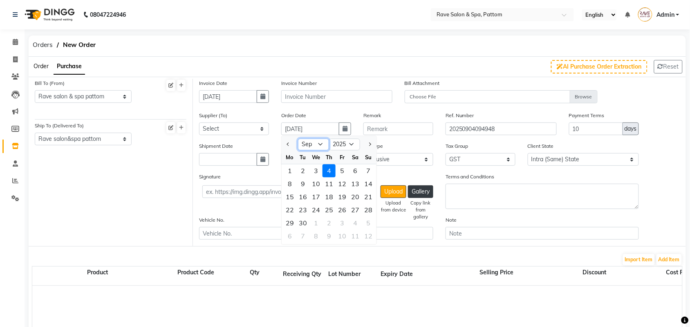
click at [303, 143] on select "Jan Feb Mar Apr May Jun [DATE] Aug Sep Oct Nov Dec" at bounding box center [313, 145] width 31 height 12
click at [298, 139] on select "Jan Feb Mar Apr May Jun [DATE] Aug Sep Oct Nov Dec" at bounding box center [313, 145] width 31 height 12
click at [350, 208] on div "23" at bounding box center [355, 210] width 13 height 13
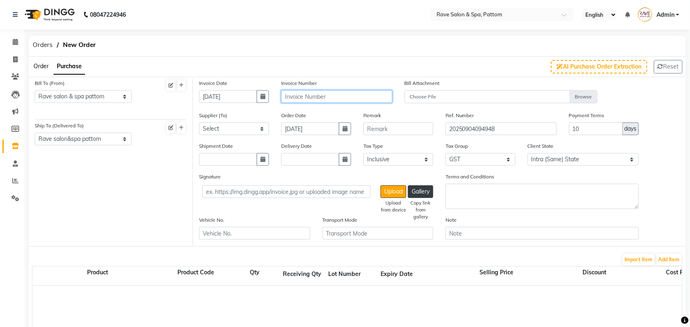
click at [336, 101] on input "text" at bounding box center [336, 96] width 111 height 13
click at [667, 259] on button "Add Item" at bounding box center [669, 259] width 25 height 11
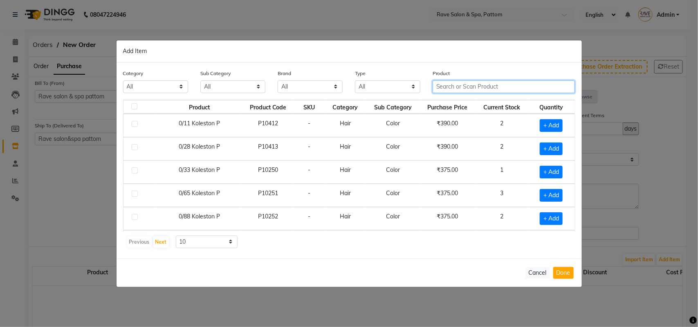
click at [451, 86] on input "text" at bounding box center [504, 87] width 143 height 13
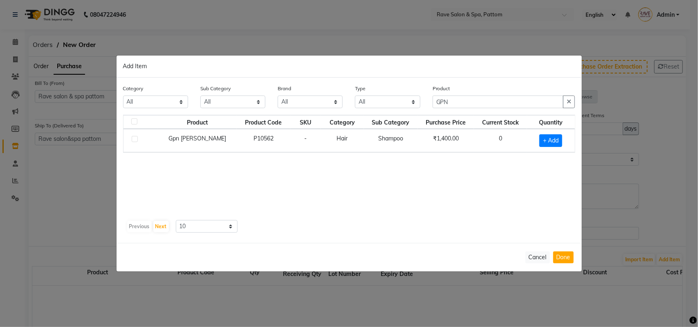
click at [133, 140] on label at bounding box center [135, 139] width 6 height 6
click at [133, 140] on input "checkbox" at bounding box center [134, 139] width 5 height 5
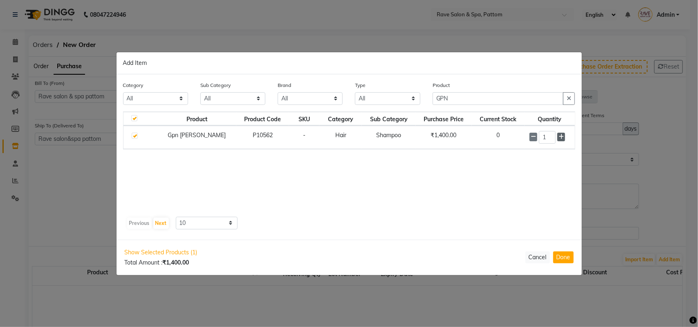
click at [564, 137] on span at bounding box center [561, 137] width 8 height 9
click at [561, 264] on button "Done" at bounding box center [563, 258] width 20 height 12
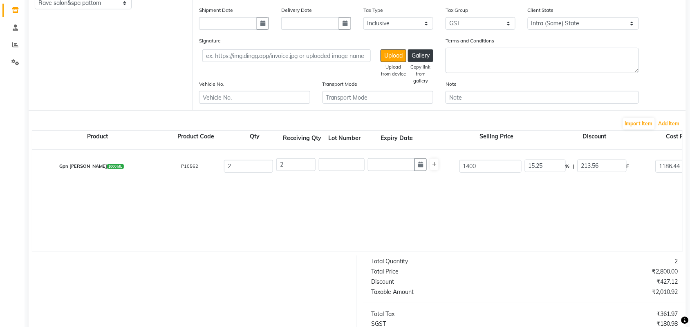
scroll to position [116, 0]
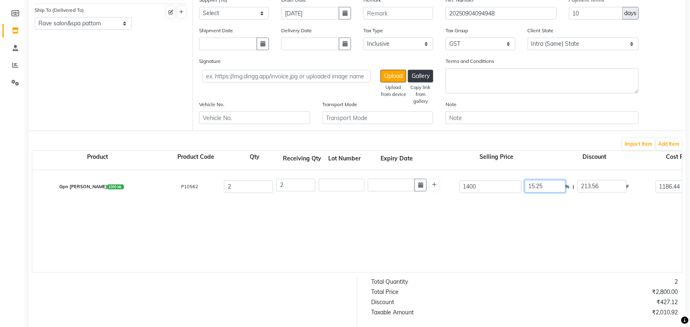
click at [560, 185] on input "15.25" at bounding box center [545, 186] width 41 height 13
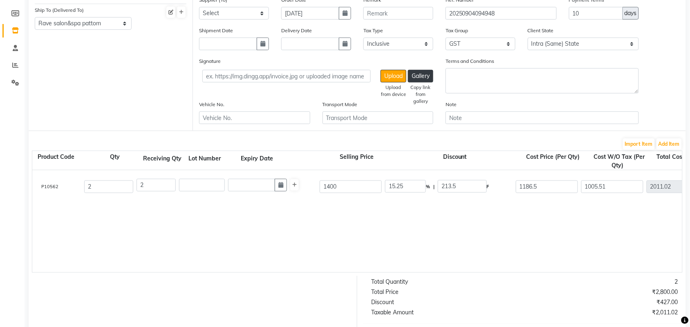
scroll to position [0, 217]
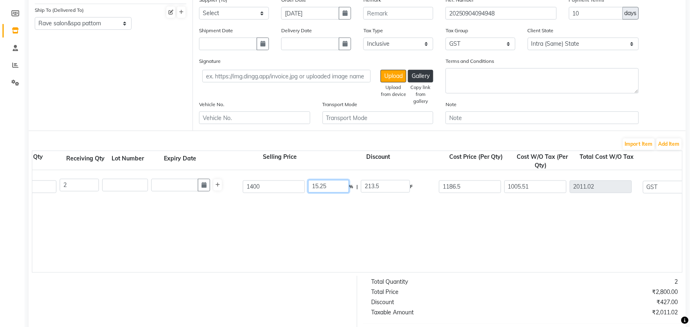
drag, startPoint x: 333, startPoint y: 186, endPoint x: 86, endPoint y: 204, distance: 248.0
click at [87, 204] on div "Gpn Clari Shampoo 1000 ML P10562 2 2 1400 15.25 % | 213.5 F 1186.5 1005.51 2011…" at bounding box center [466, 221] width 1300 height 102
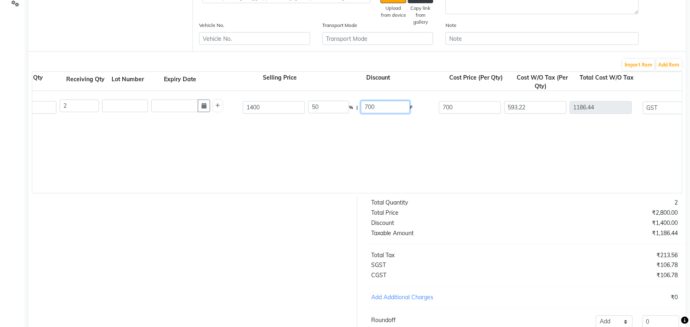
scroll to position [269, 0]
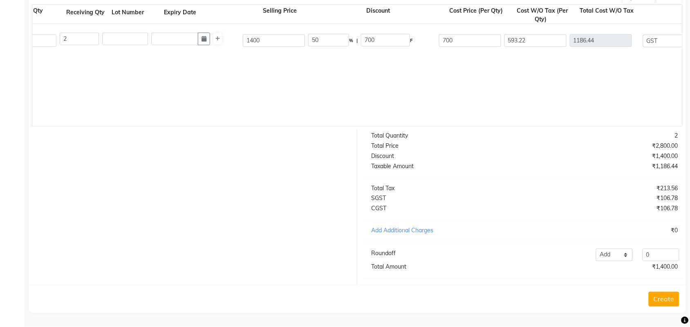
click at [659, 299] on button "Create" at bounding box center [664, 299] width 31 height 15
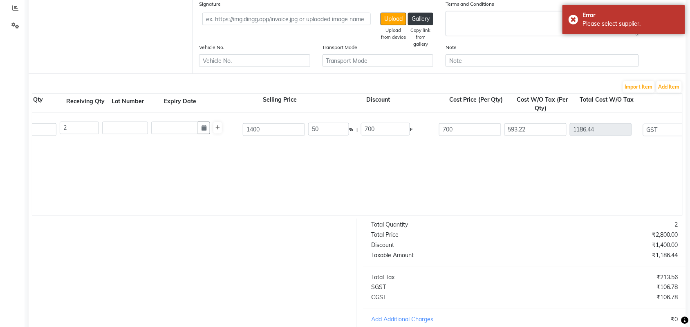
scroll to position [65, 0]
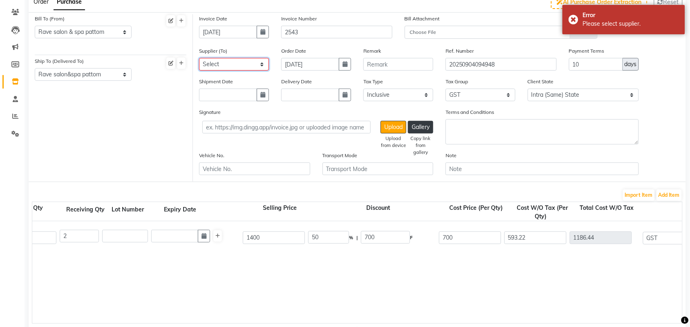
click at [221, 63] on select "Select ajith plastics [PERSON_NAME] marketing NA paul &co Kosca distributors Mi…" at bounding box center [234, 64] width 70 height 13
click at [199, 58] on select "Select ajith plastics [PERSON_NAME] marketing NA paul &co Kosca distributors Mi…" at bounding box center [234, 64] width 70 height 13
click at [217, 172] on input "text" at bounding box center [254, 169] width 111 height 13
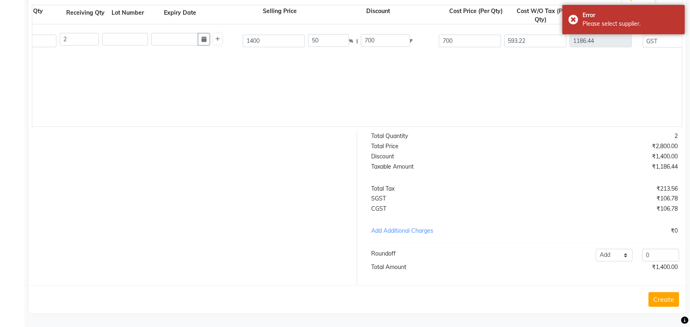
scroll to position [269, 0]
click at [670, 296] on button "Create" at bounding box center [664, 299] width 31 height 15
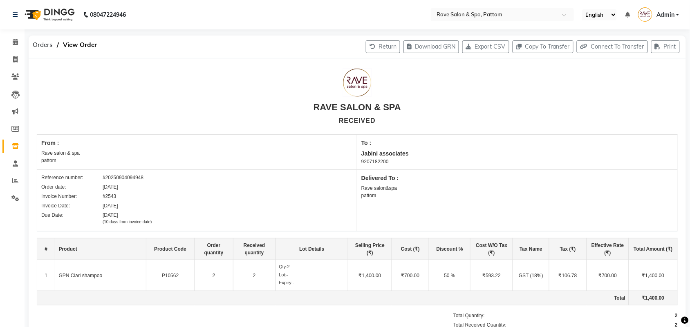
drag, startPoint x: 113, startPoint y: 80, endPoint x: 91, endPoint y: 80, distance: 21.7
click at [113, 80] on div at bounding box center [357, 83] width 641 height 32
click at [15, 144] on icon at bounding box center [15, 146] width 7 height 6
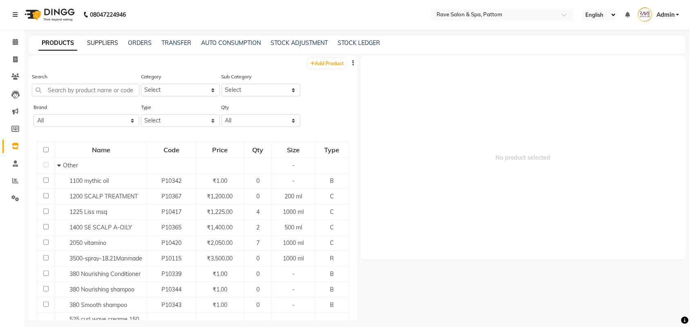
click at [91, 39] on link "SUPPLIERS" at bounding box center [102, 42] width 31 height 7
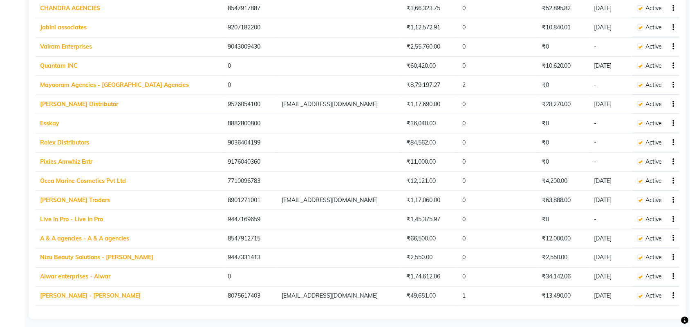
scroll to position [227, 0]
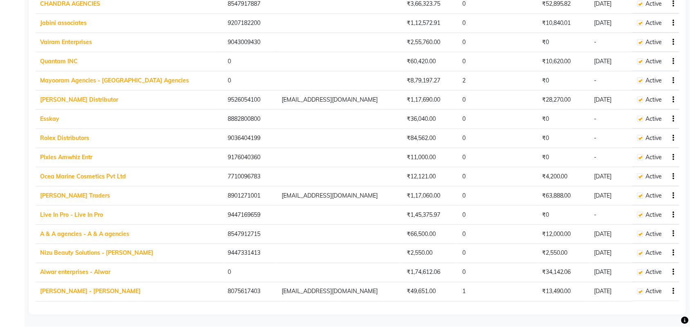
click at [85, 289] on link "[PERSON_NAME] - [PERSON_NAME]" at bounding box center [90, 291] width 101 height 7
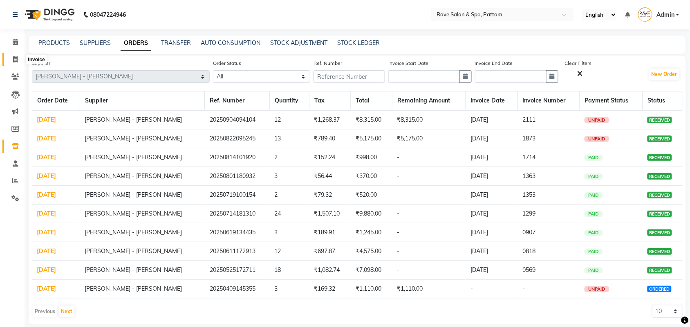
click at [15, 56] on span at bounding box center [15, 59] width 14 height 9
